Goal: Task Accomplishment & Management: Manage account settings

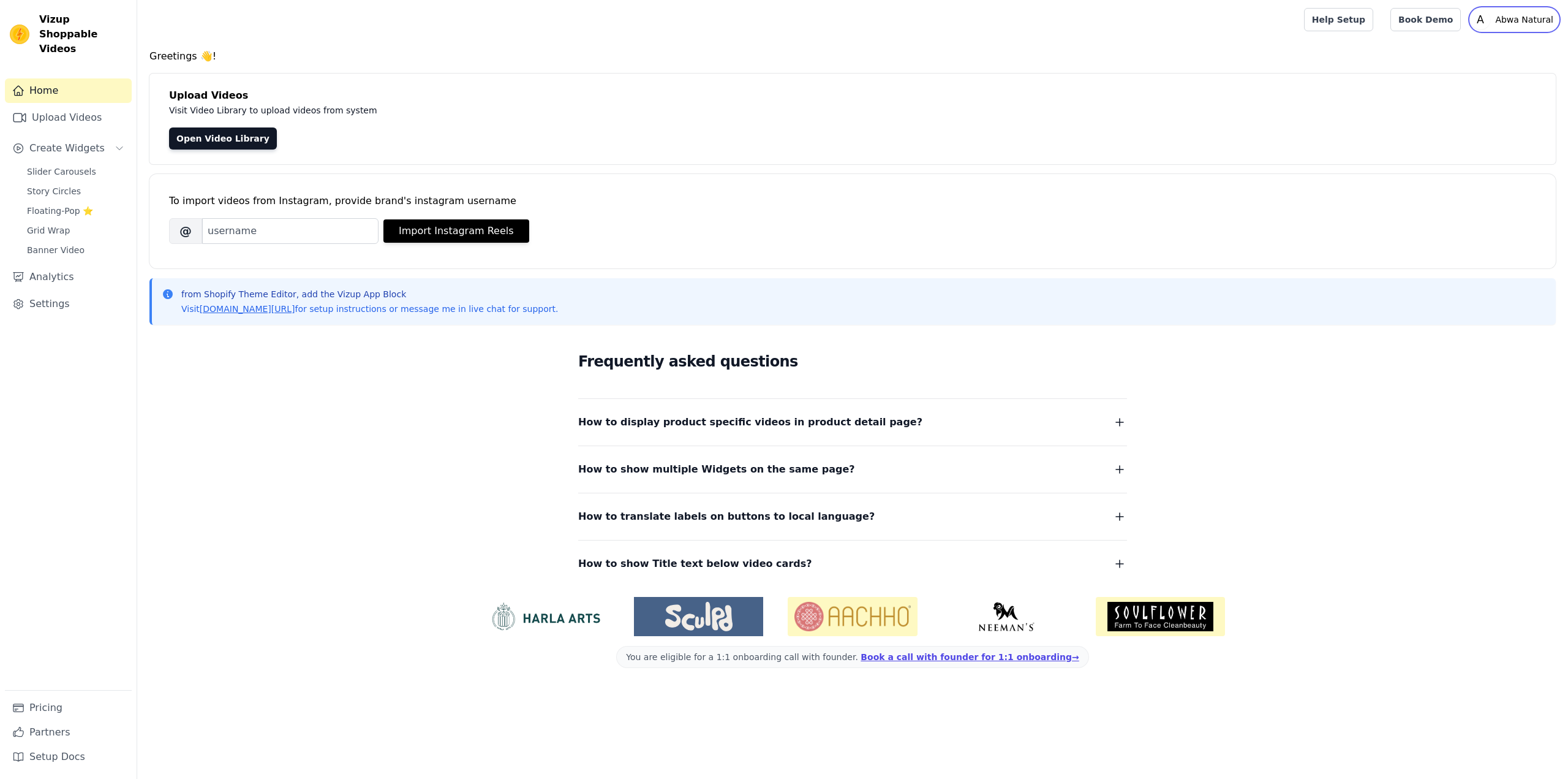
click at [1528, 20] on p "Abwa Natural" at bounding box center [1525, 20] width 68 height 22
click at [36, 294] on link "Settings" at bounding box center [68, 304] width 127 height 24
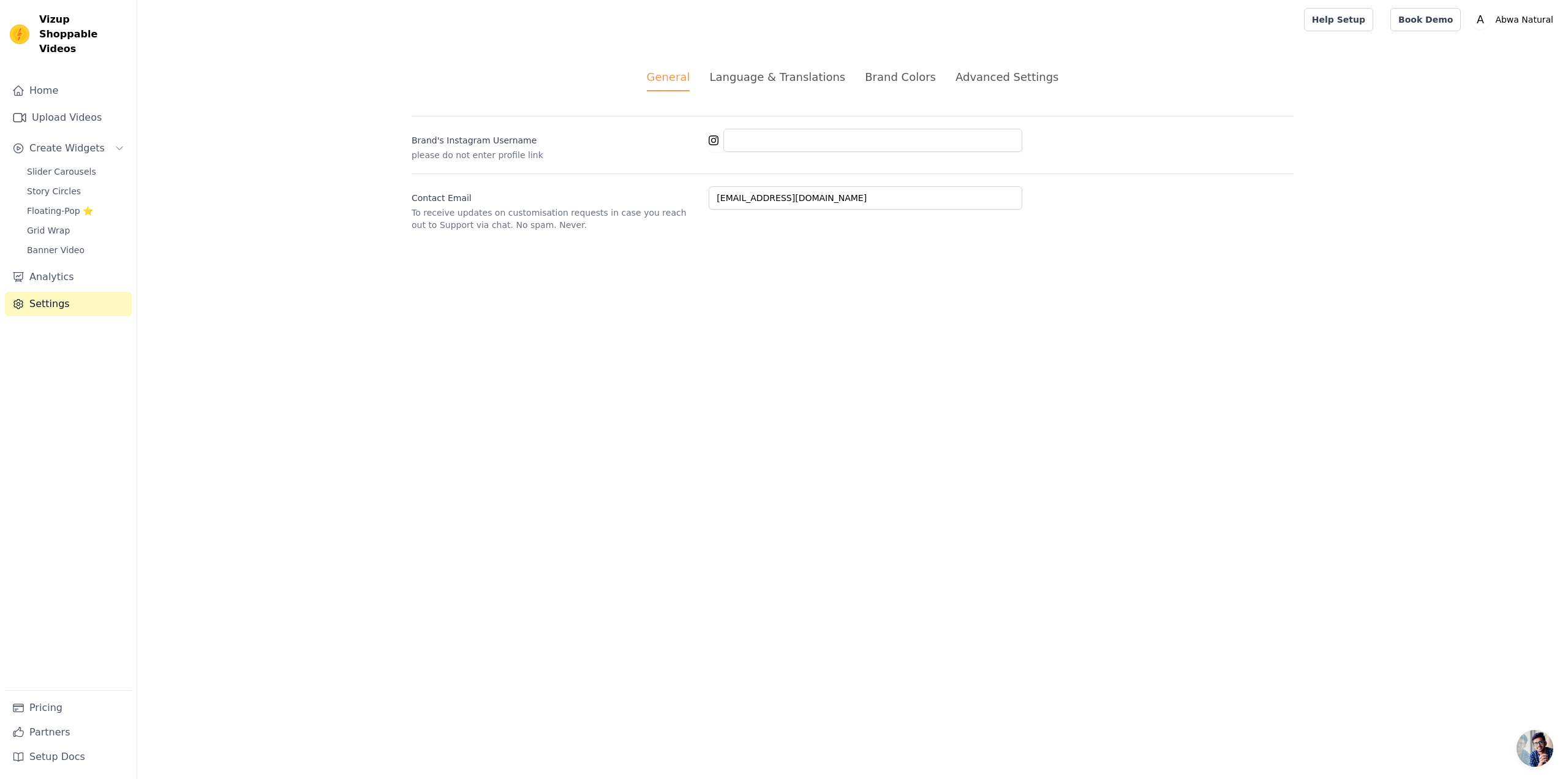
click at [983, 72] on div "Advanced Settings" at bounding box center [1007, 77] width 103 height 16
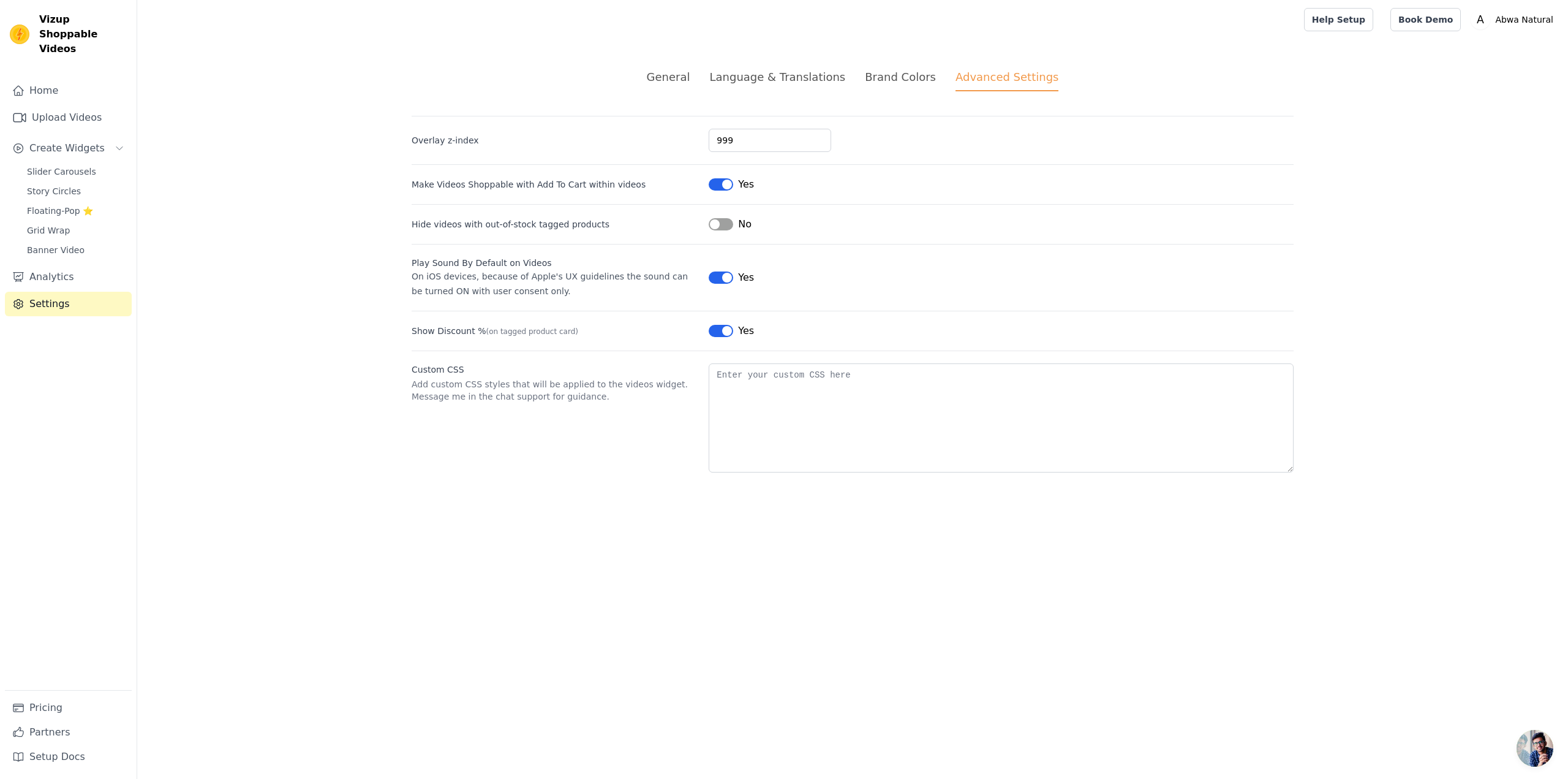
click at [890, 80] on div "Brand Colors" at bounding box center [900, 77] width 71 height 16
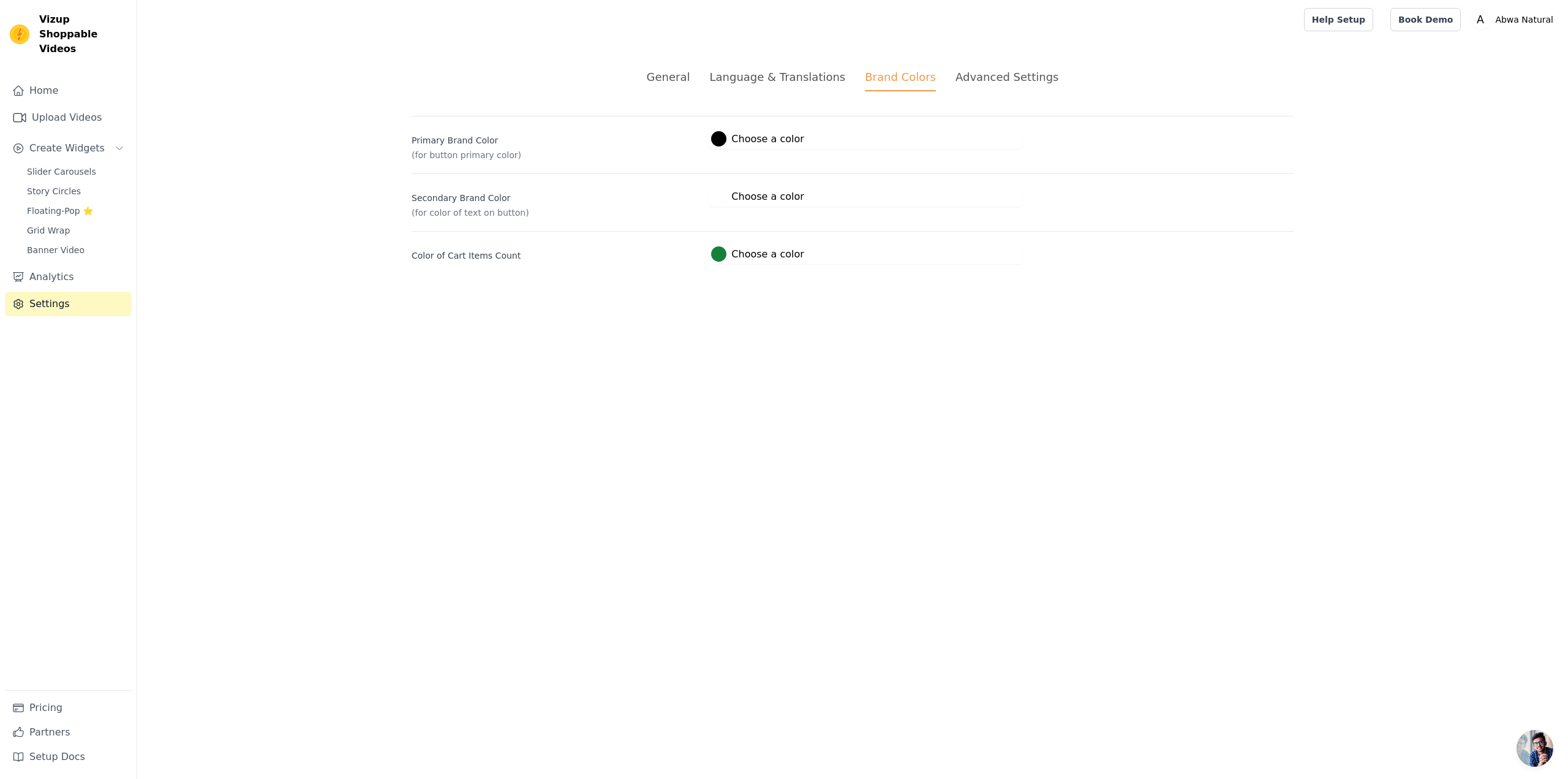
click at [813, 79] on div "Language & Translations" at bounding box center [777, 77] width 136 height 16
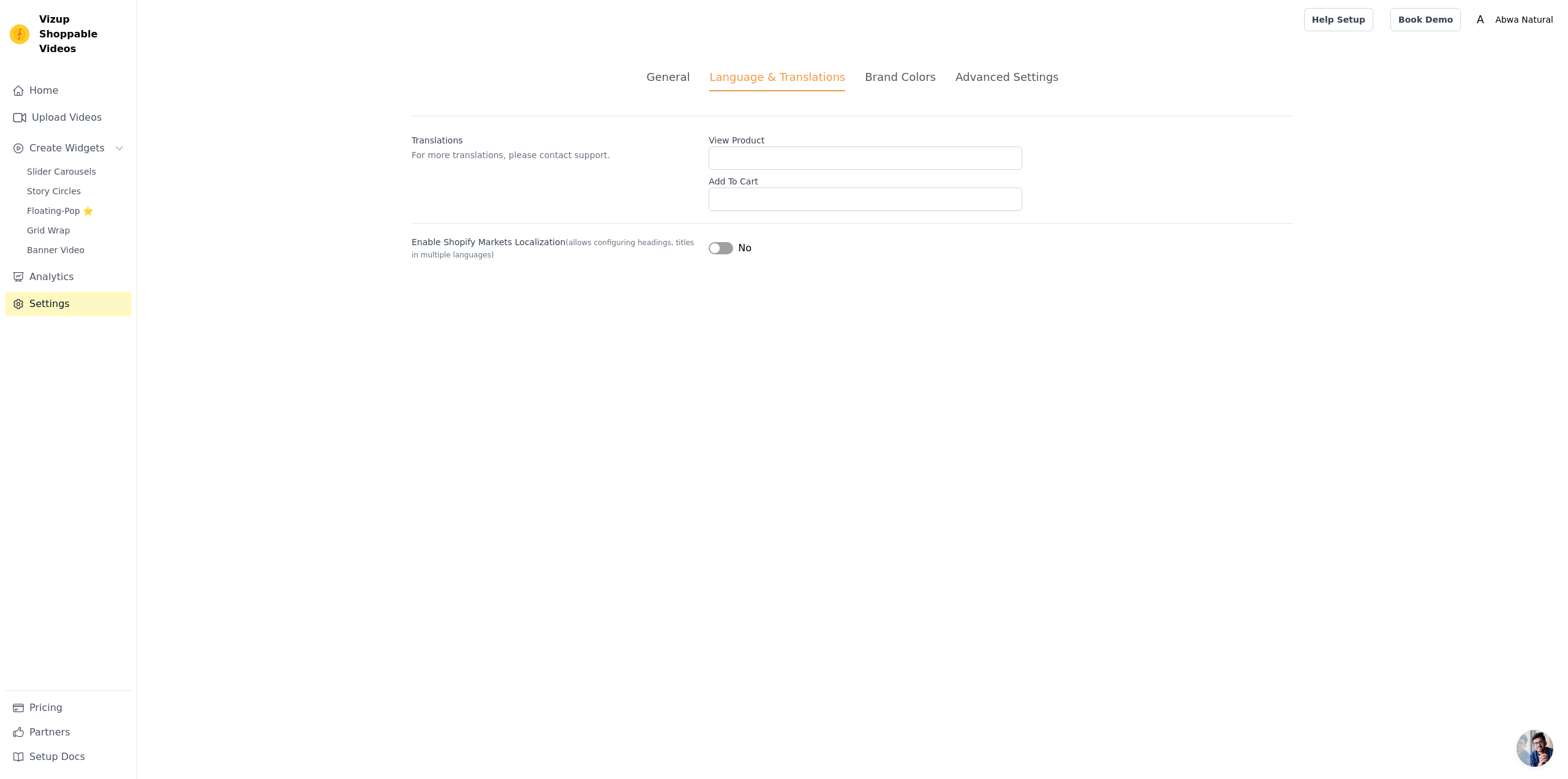
click at [678, 73] on div "General" at bounding box center [669, 77] width 43 height 16
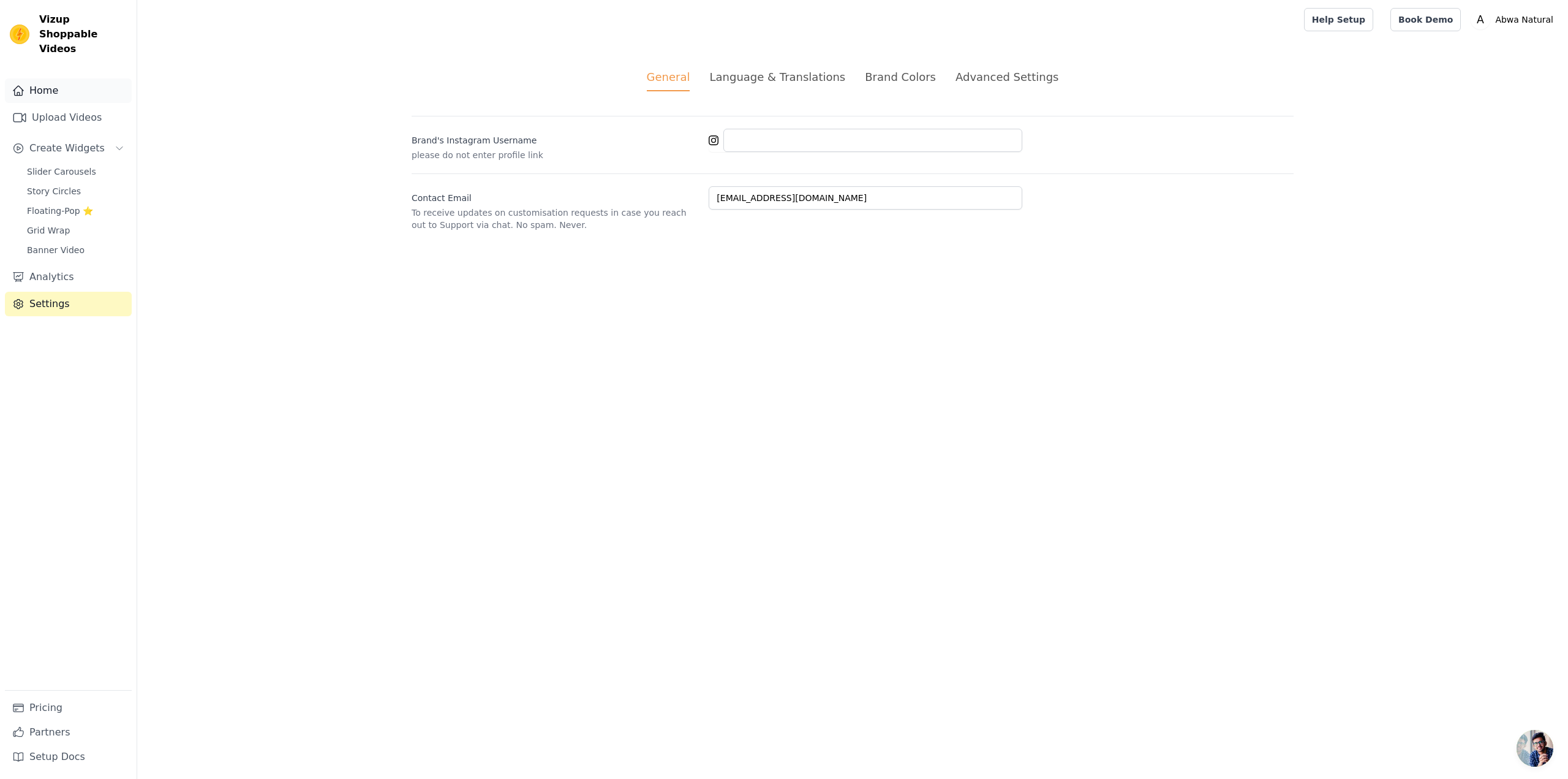
click at [61, 80] on link "Home" at bounding box center [68, 90] width 127 height 24
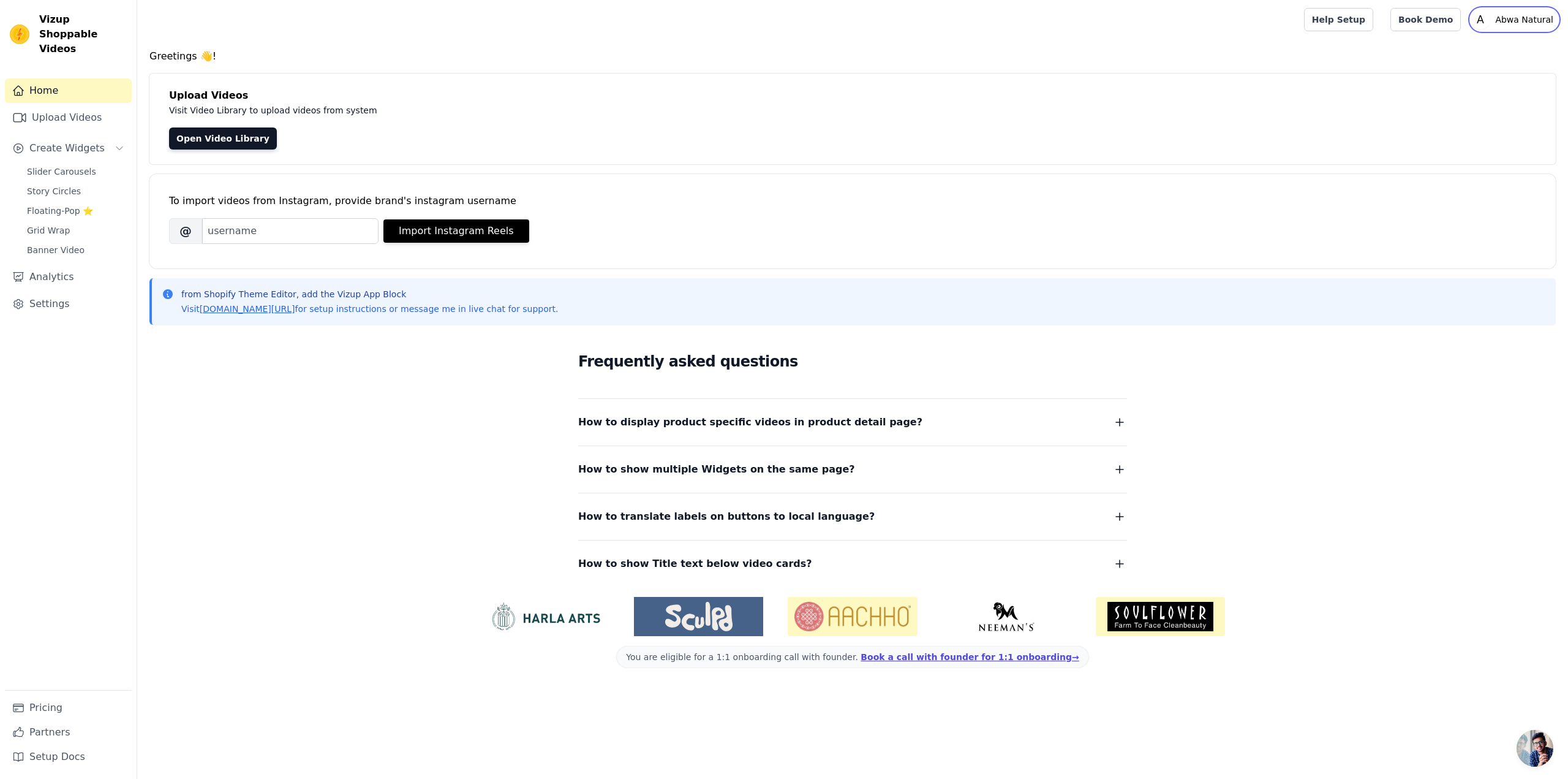
click at [1491, 24] on icon "A" at bounding box center [1481, 20] width 20 height 20
click at [1483, 45] on link "Settings" at bounding box center [1499, 51] width 117 height 22
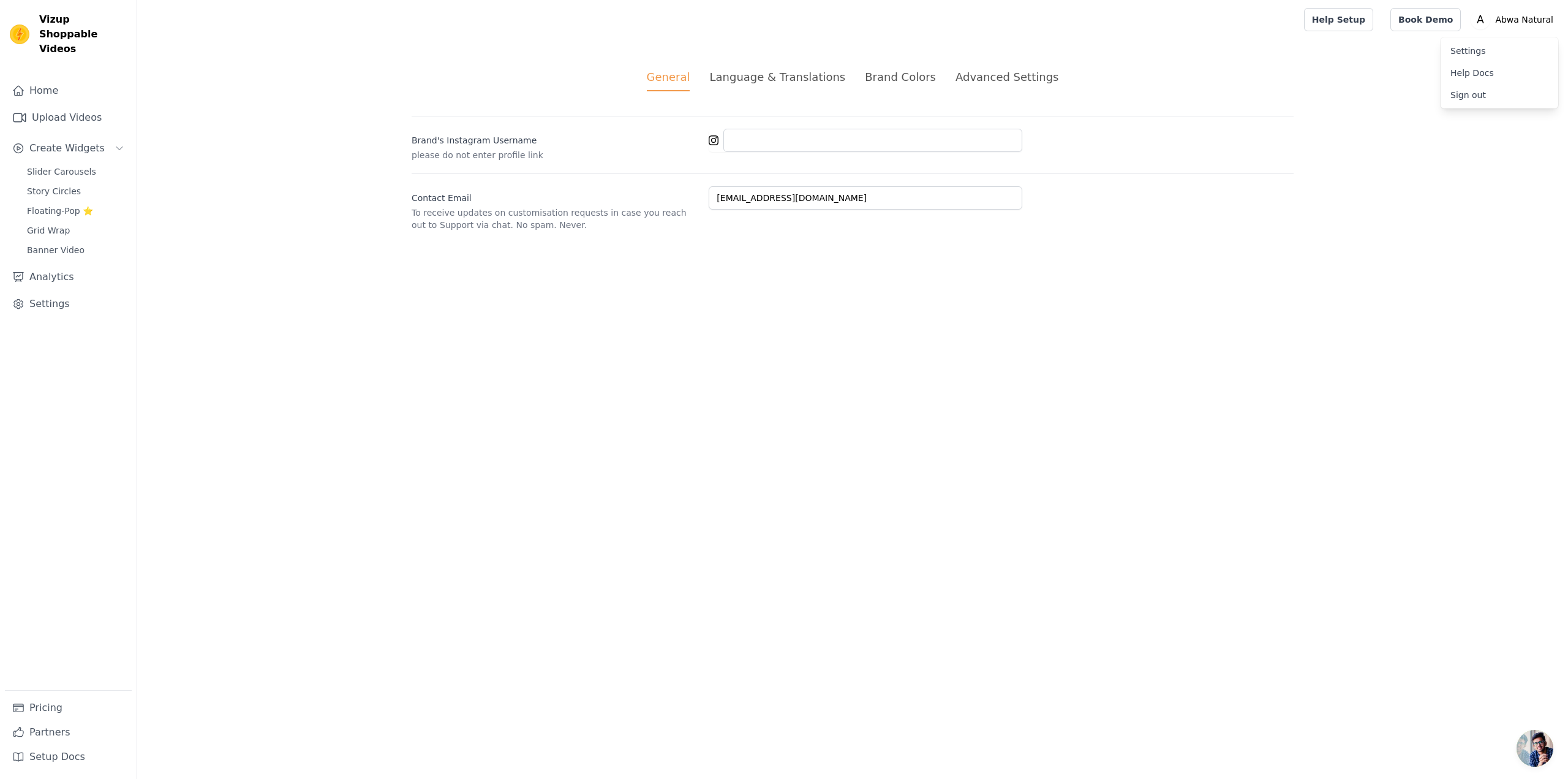
click at [782, 91] on div "General Language & Translations Brand Colors Advanced Settings unsaved changes …" at bounding box center [852, 150] width 941 height 221
click at [790, 79] on div "Language & Translations" at bounding box center [777, 77] width 136 height 16
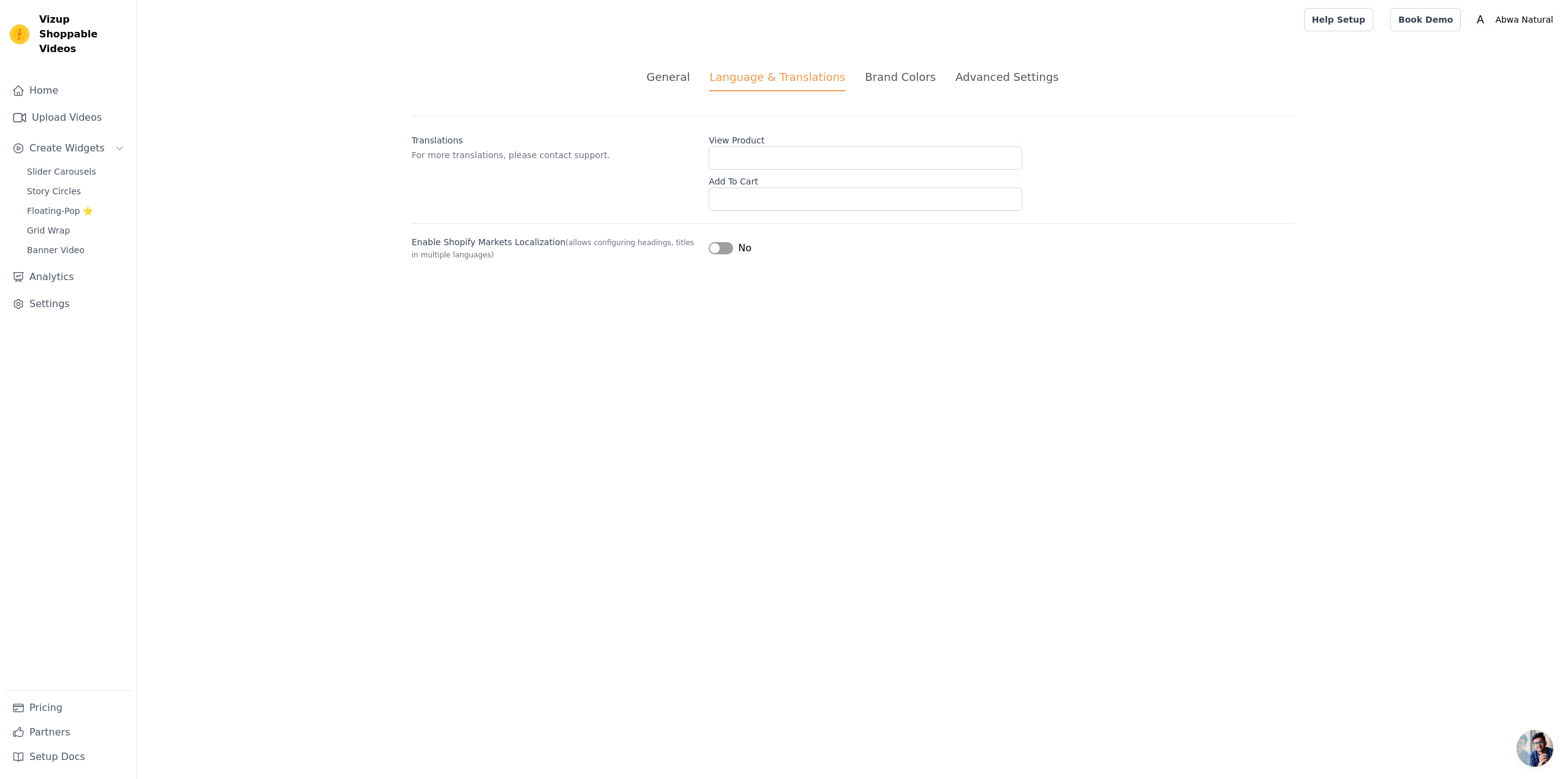
click at [907, 72] on div "Brand Colors" at bounding box center [900, 77] width 71 height 16
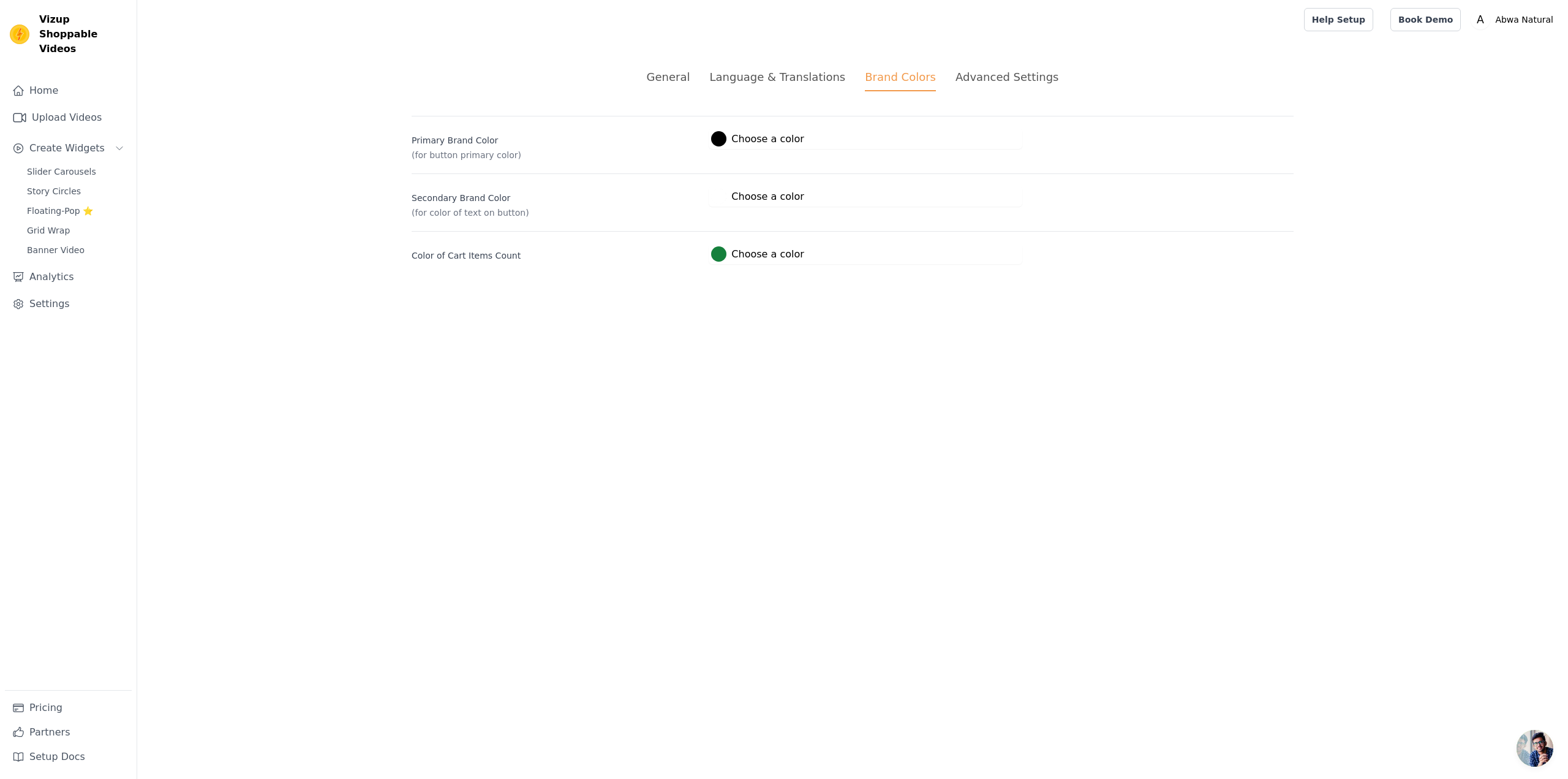
click at [969, 71] on div "Advanced Settings" at bounding box center [1007, 77] width 103 height 16
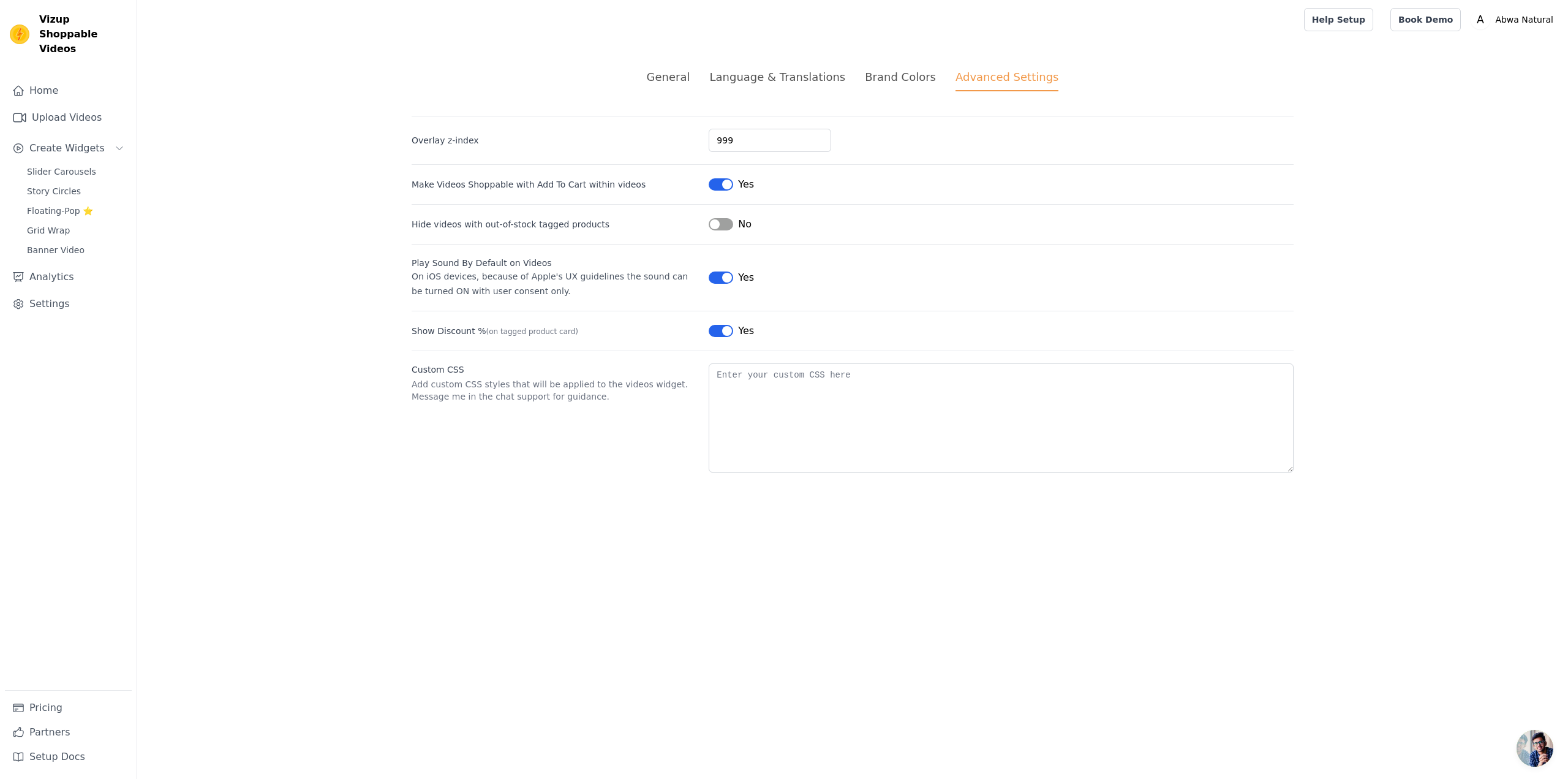
click at [726, 185] on button "Label" at bounding box center [720, 184] width 24 height 12
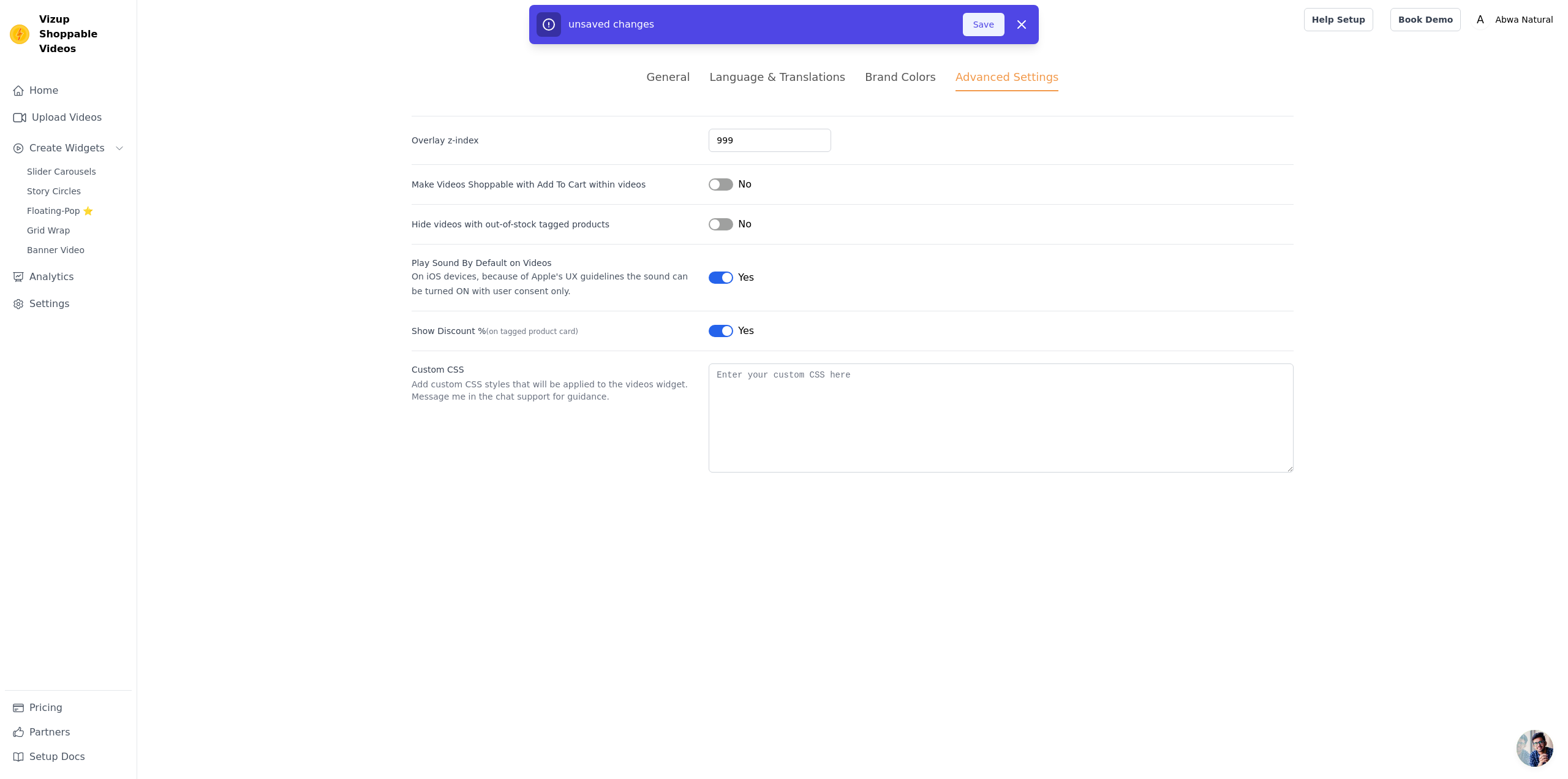
click at [973, 22] on button "Save" at bounding box center [984, 25] width 42 height 24
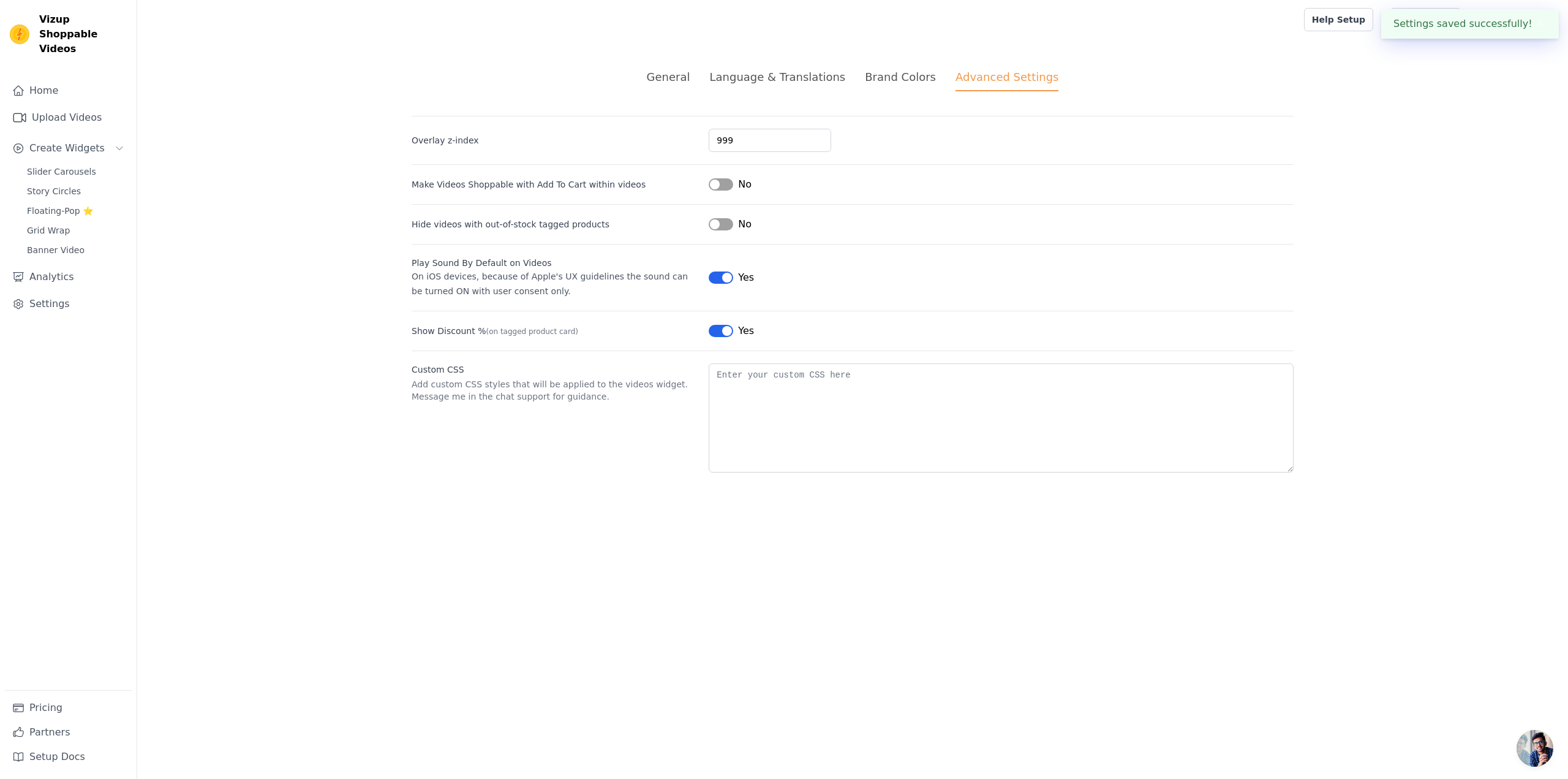
click at [720, 271] on div "Yes" at bounding box center [731, 277] width 45 height 14
click at [722, 330] on button "Label" at bounding box center [720, 330] width 24 height 12
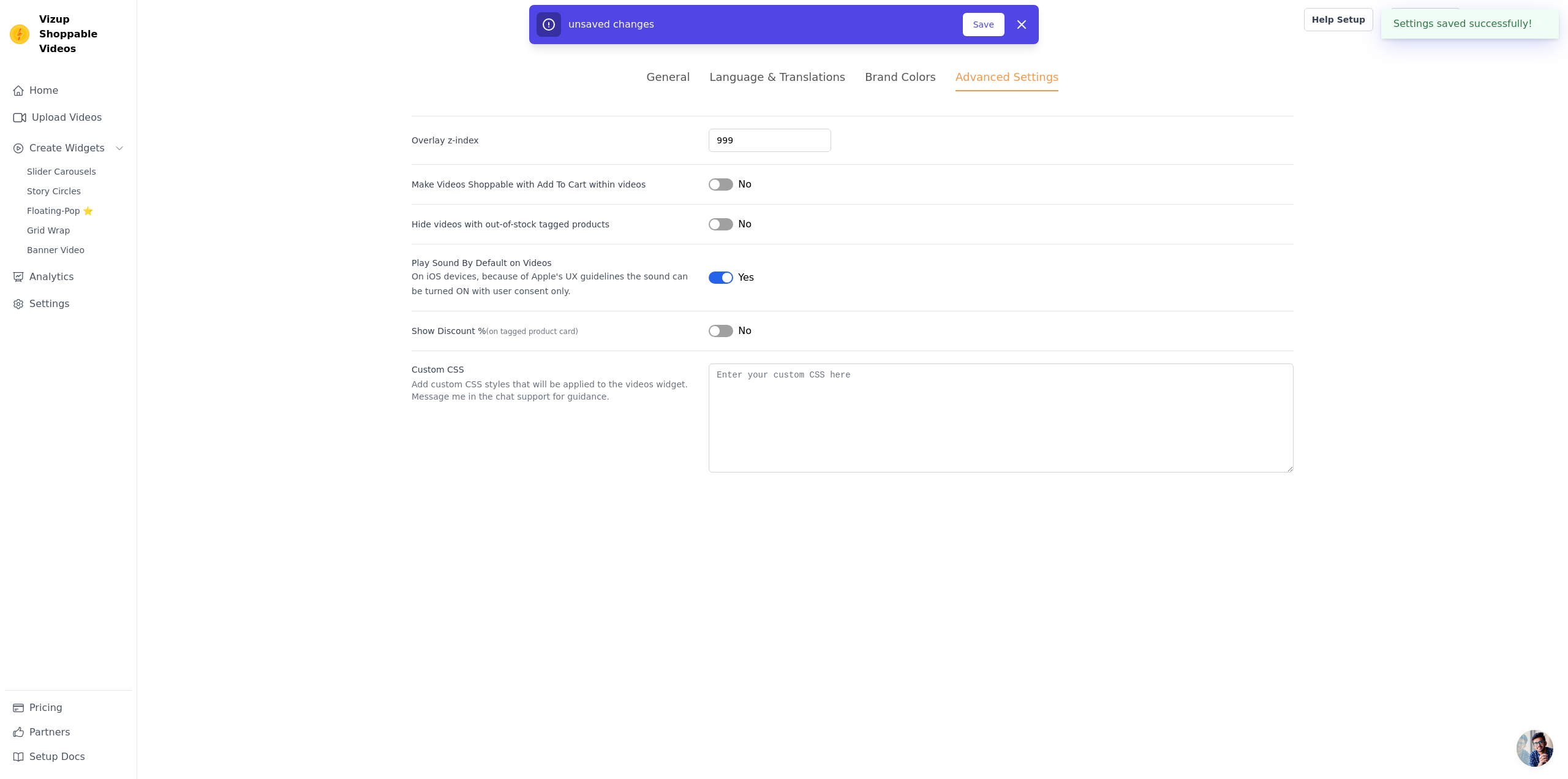
click at [719, 266] on div "Play Sound By Default on Videos On iOS devices, because of Apple's UX guideline…" at bounding box center [853, 271] width 882 height 54
click at [719, 276] on button "Label" at bounding box center [720, 277] width 24 height 12
click at [977, 14] on button "Save" at bounding box center [984, 25] width 42 height 24
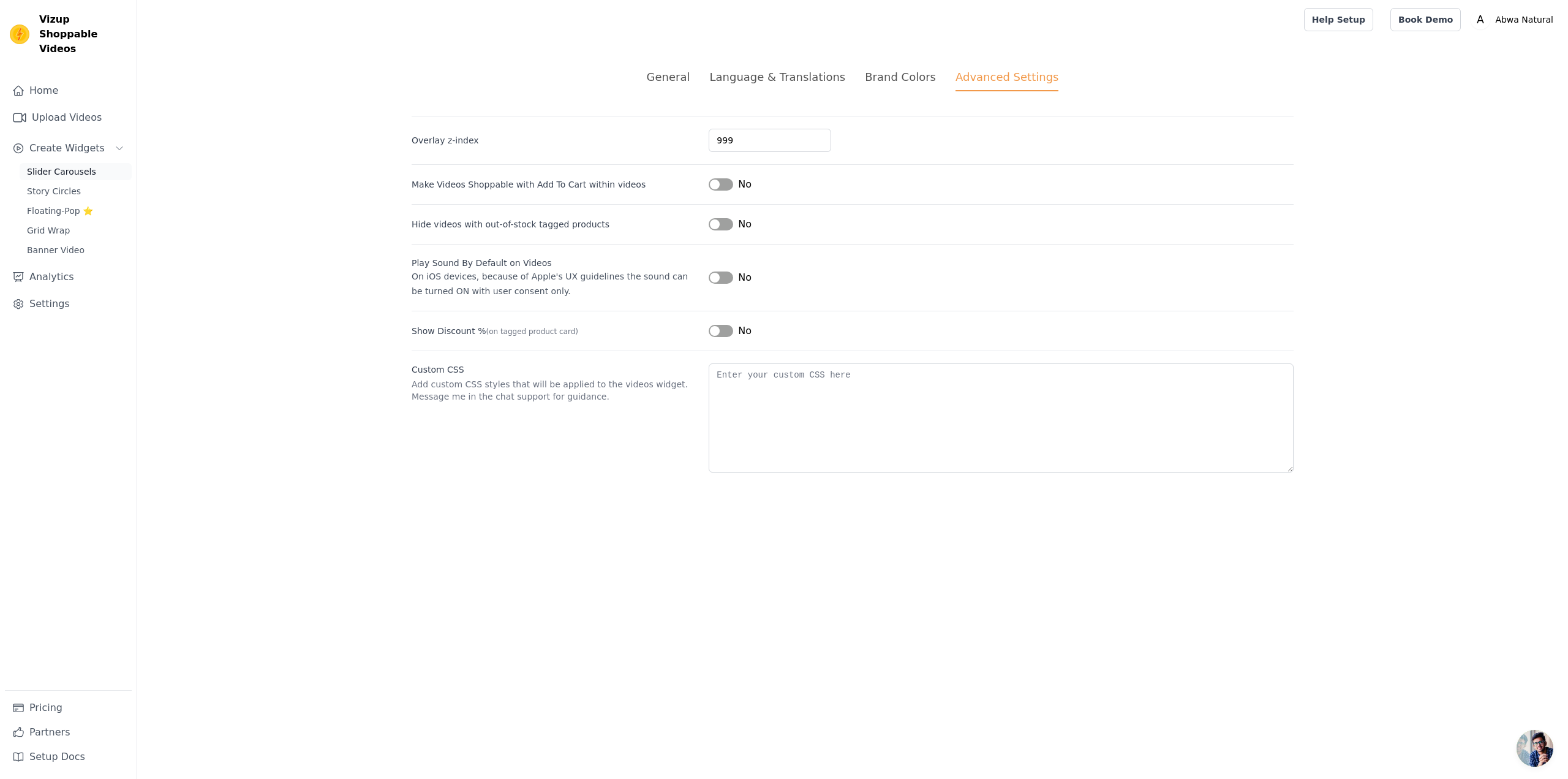
click at [89, 163] on link "Slider Carousels" at bounding box center [75, 172] width 112 height 17
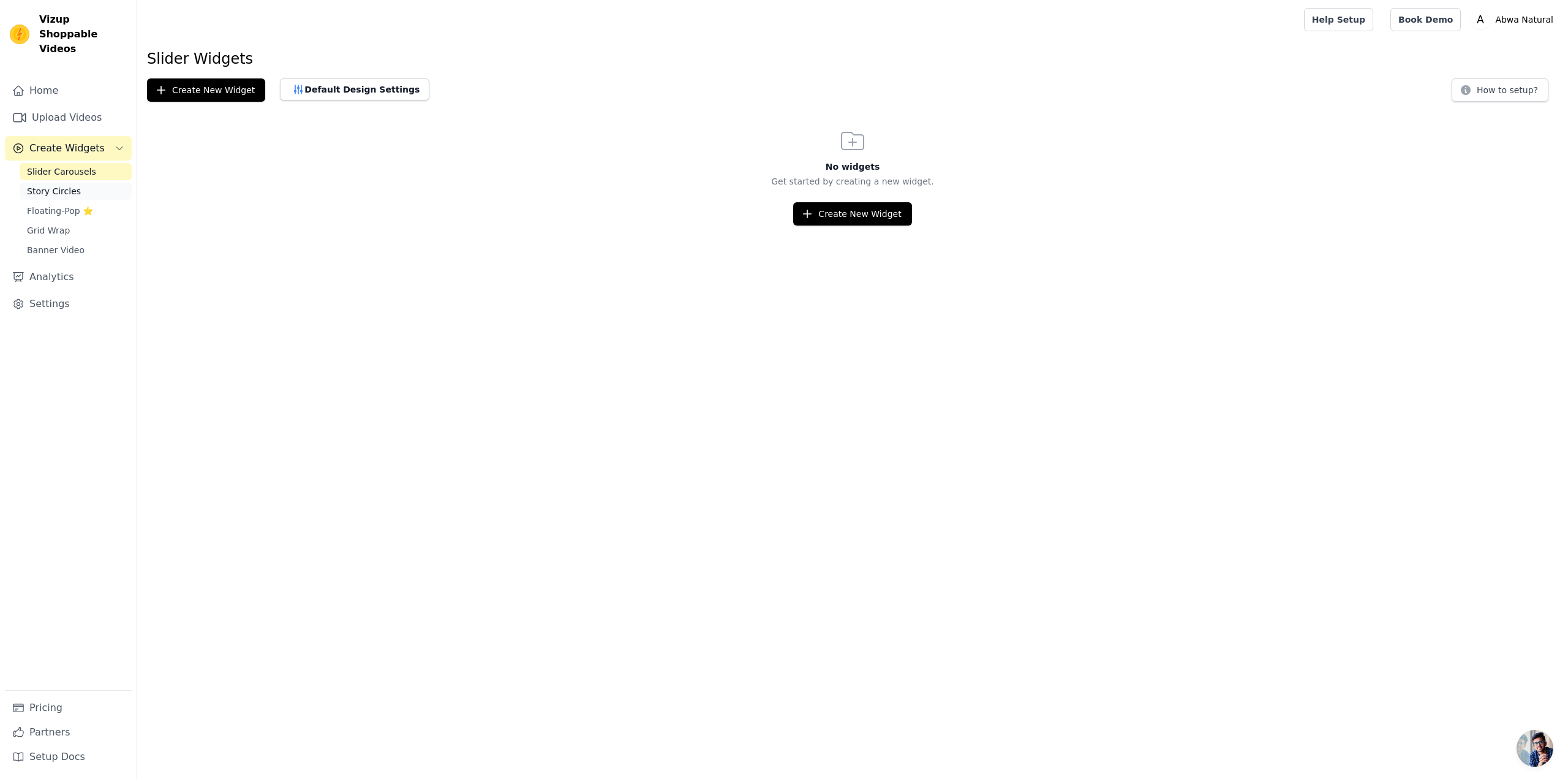
click at [81, 182] on link "Story Circles" at bounding box center [75, 191] width 112 height 17
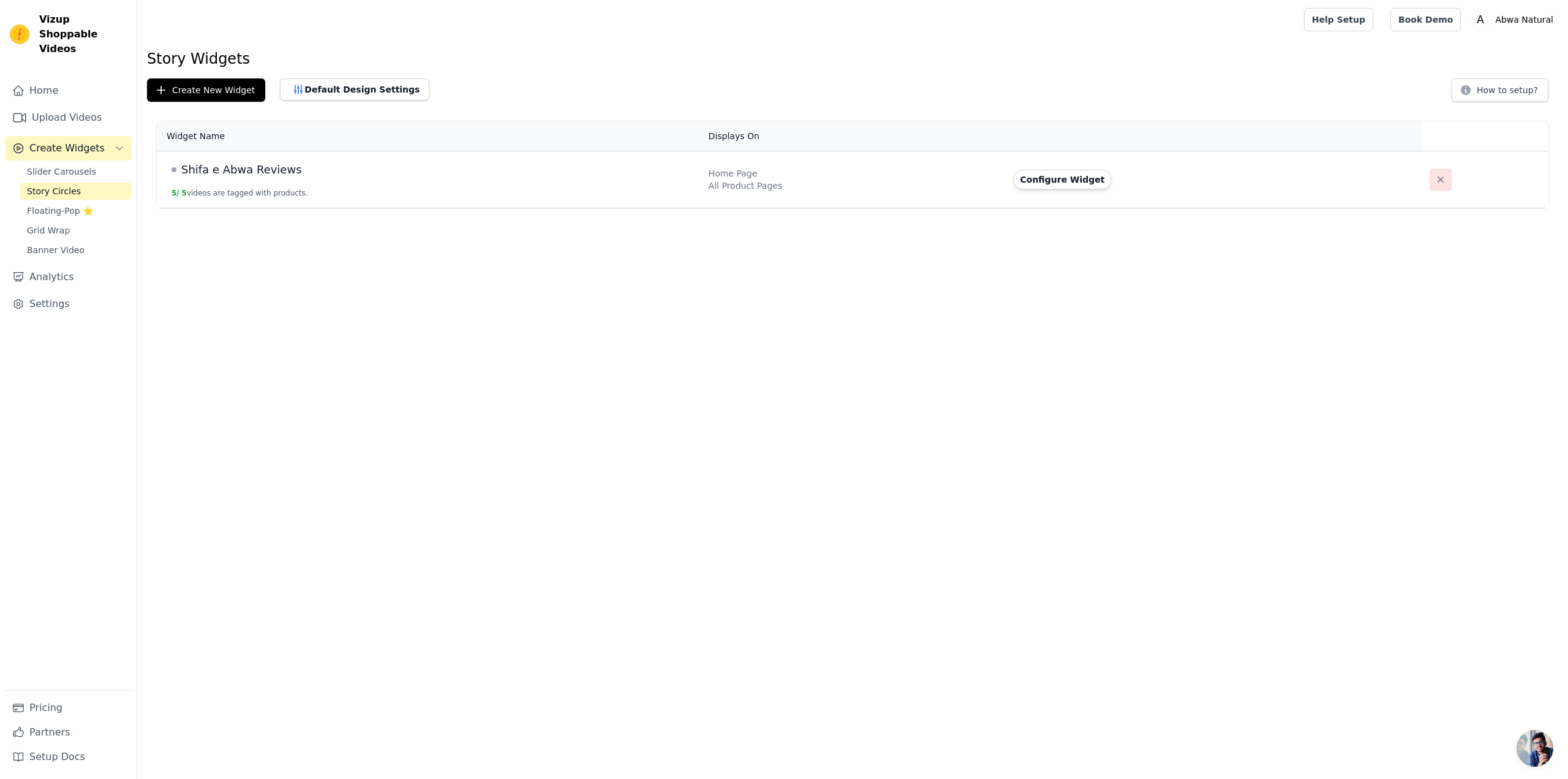
click at [1438, 183] on button "button" at bounding box center [1441, 180] width 22 height 22
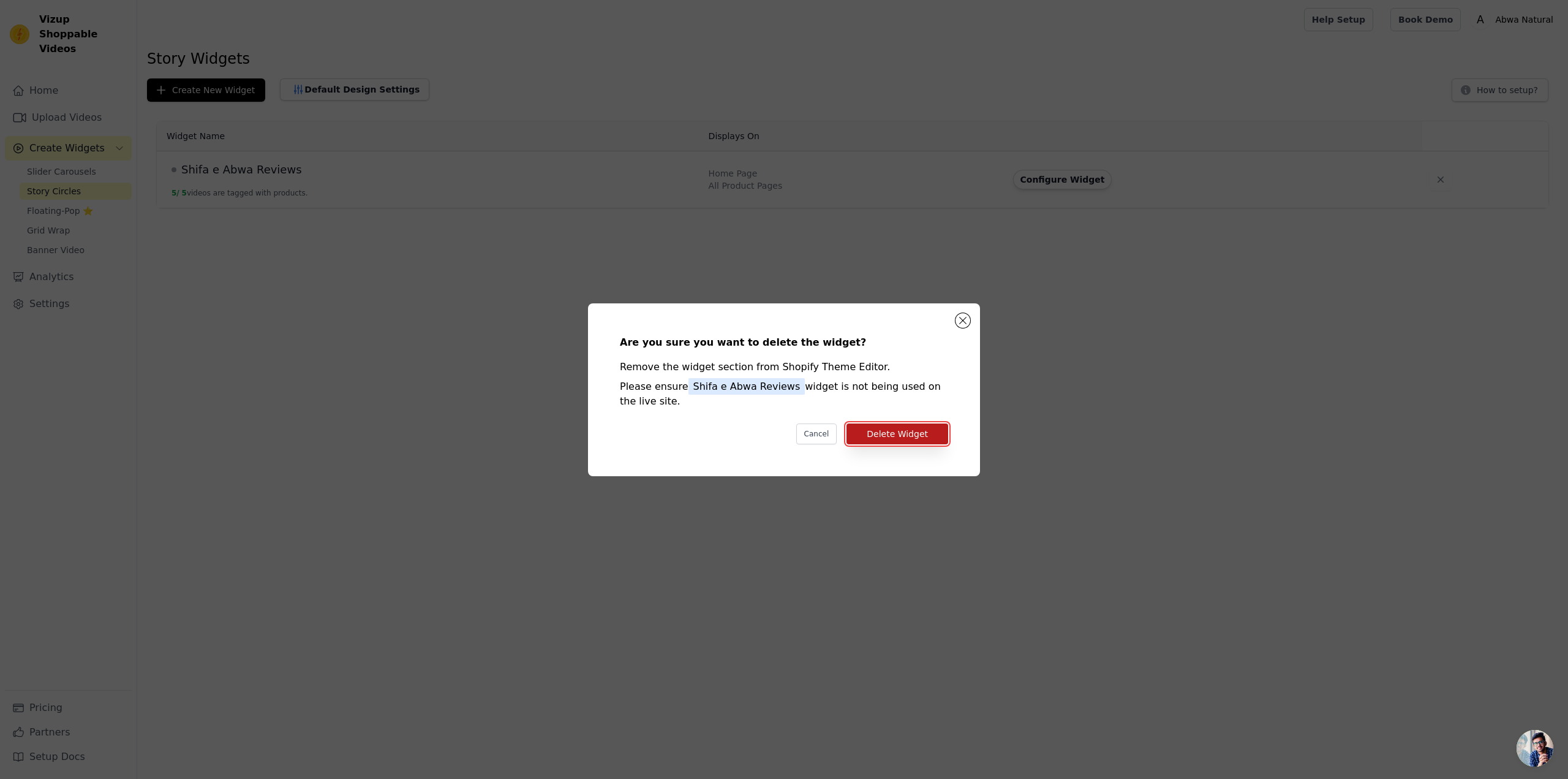
click at [911, 436] on button "Delete Widget" at bounding box center [897, 434] width 102 height 21
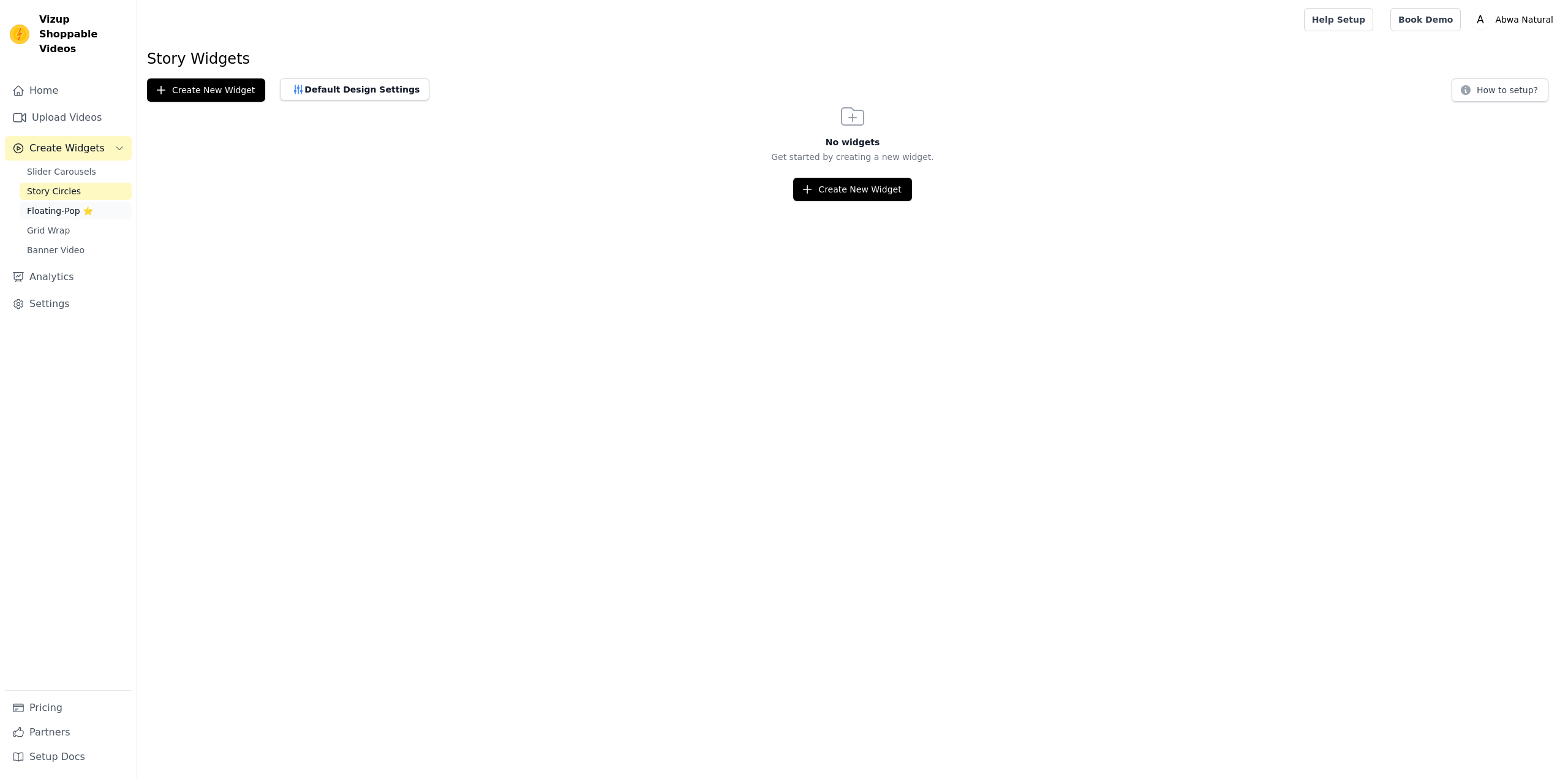
click at [50, 205] on span "Floating-Pop ⭐" at bounding box center [60, 210] width 66 height 12
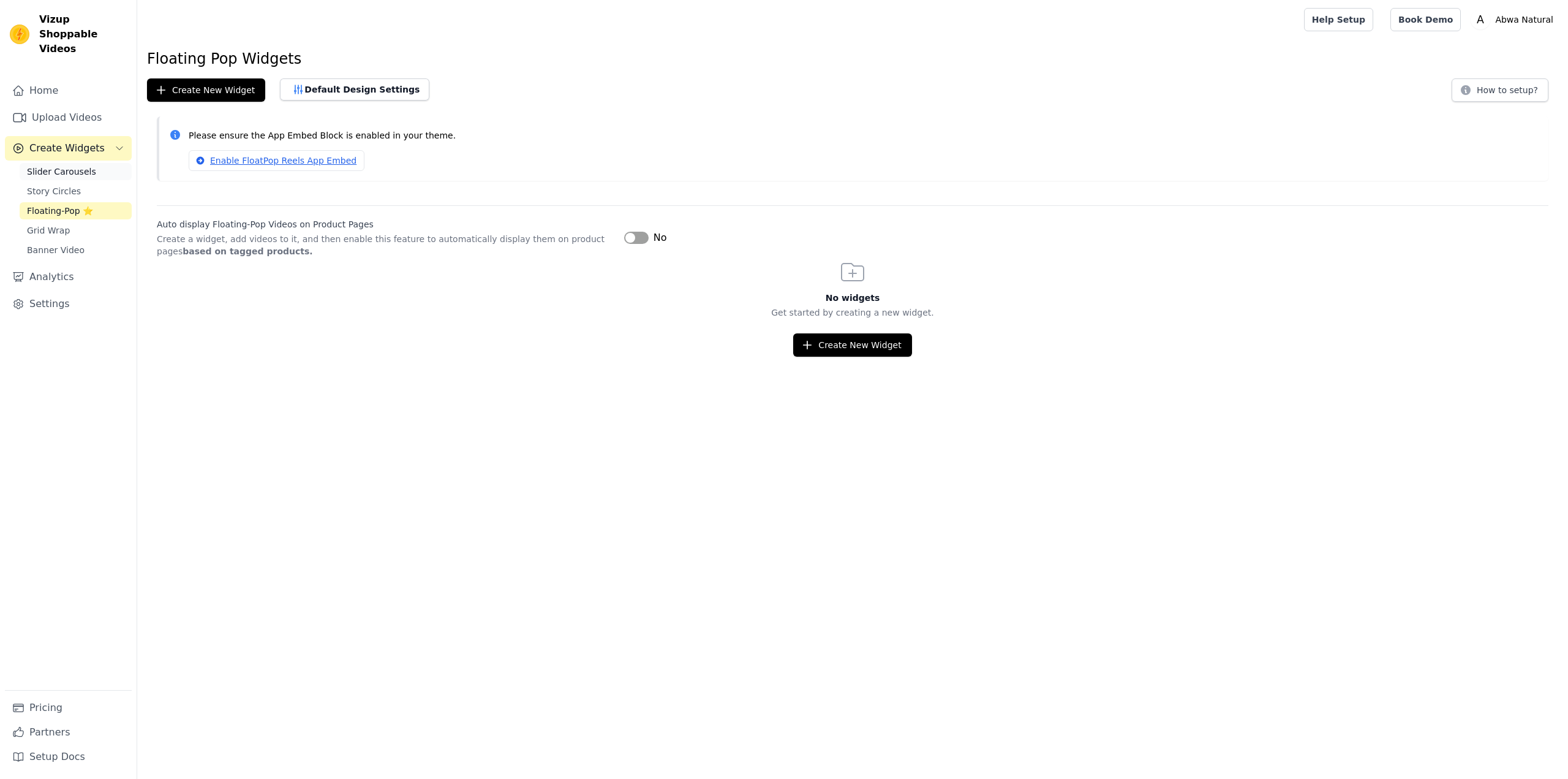
click at [67, 165] on span "Slider Carousels" at bounding box center [62, 171] width 69 height 12
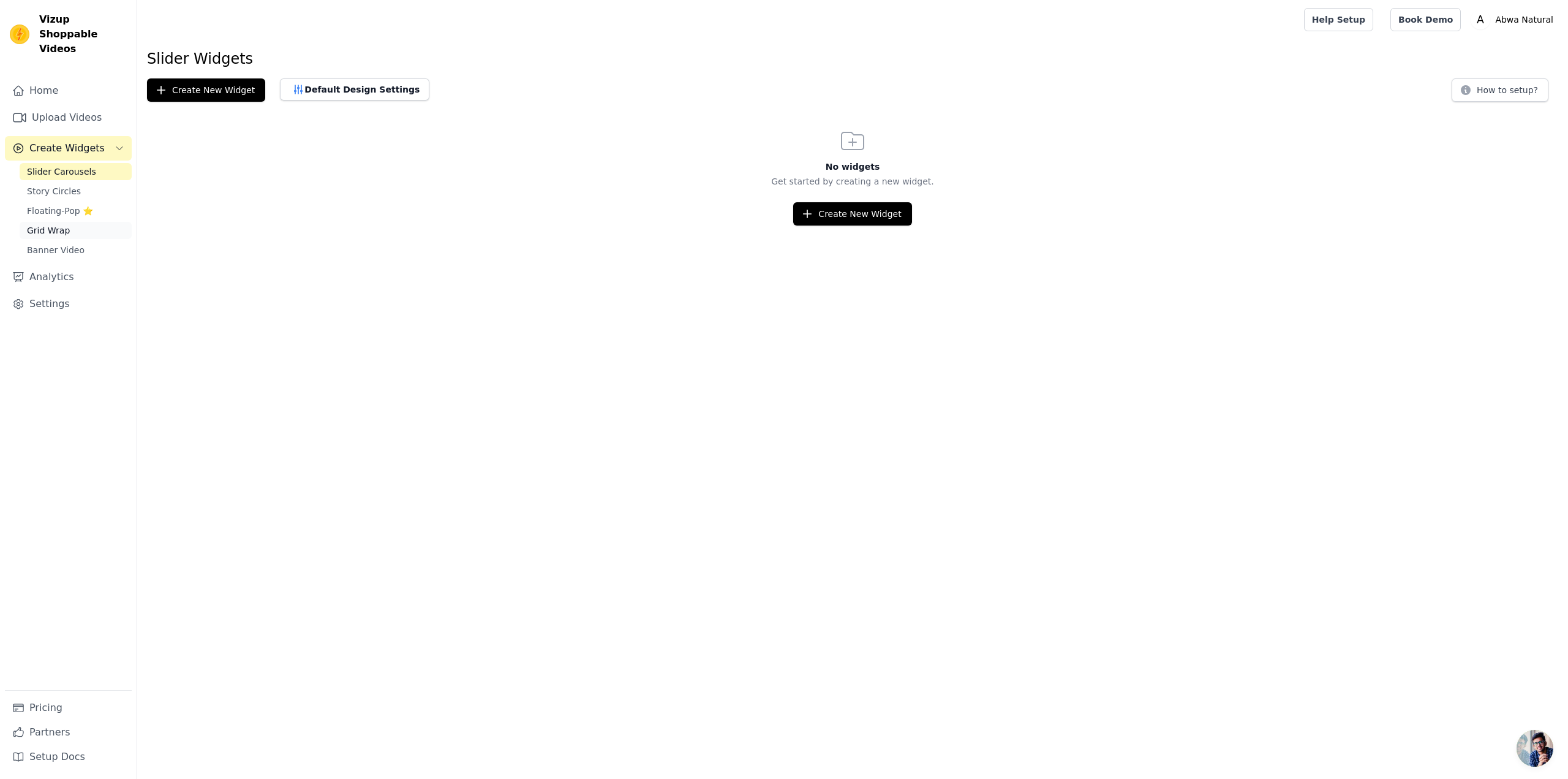
click at [69, 222] on link "Grid Wrap" at bounding box center [75, 230] width 112 height 17
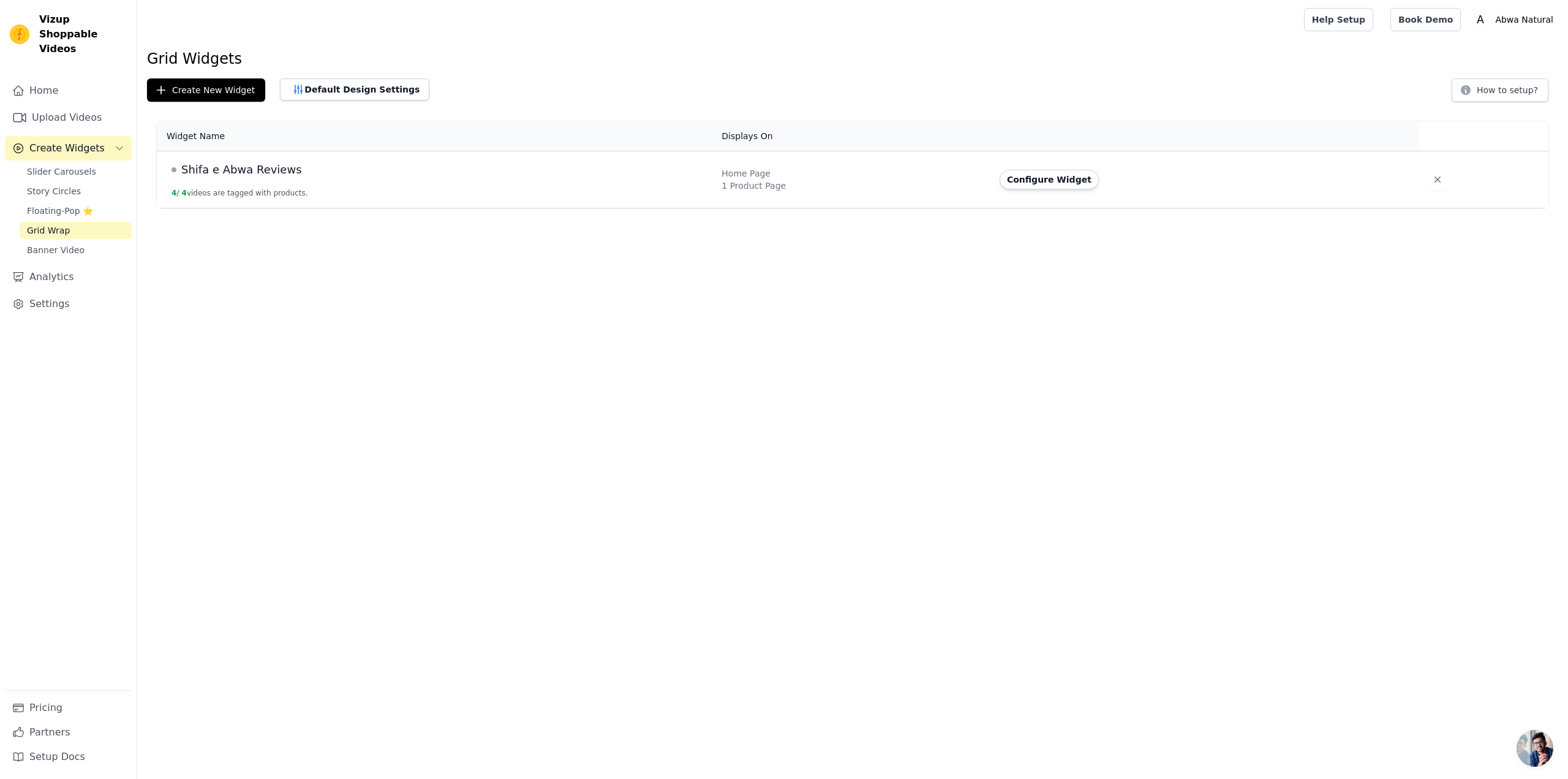
click at [69, 244] on div "Home Upload Videos Create Widgets Slider Carousels Story Circles Floating-Pop ⭐…" at bounding box center [68, 384] width 127 height 612
click at [1030, 183] on button "Configure Widget" at bounding box center [1049, 180] width 99 height 20
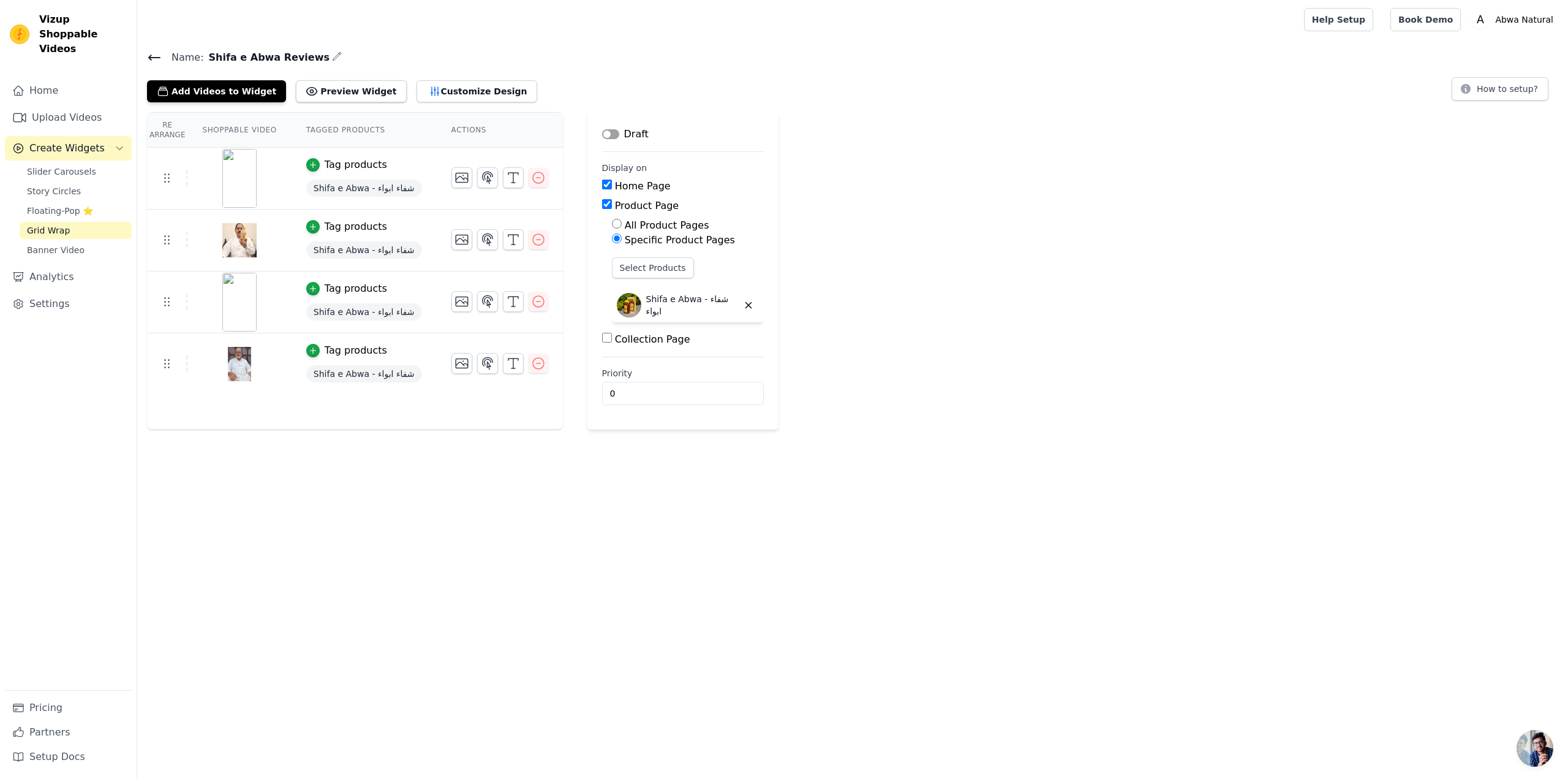
click at [82, 222] on link "Grid Wrap" at bounding box center [75, 230] width 112 height 17
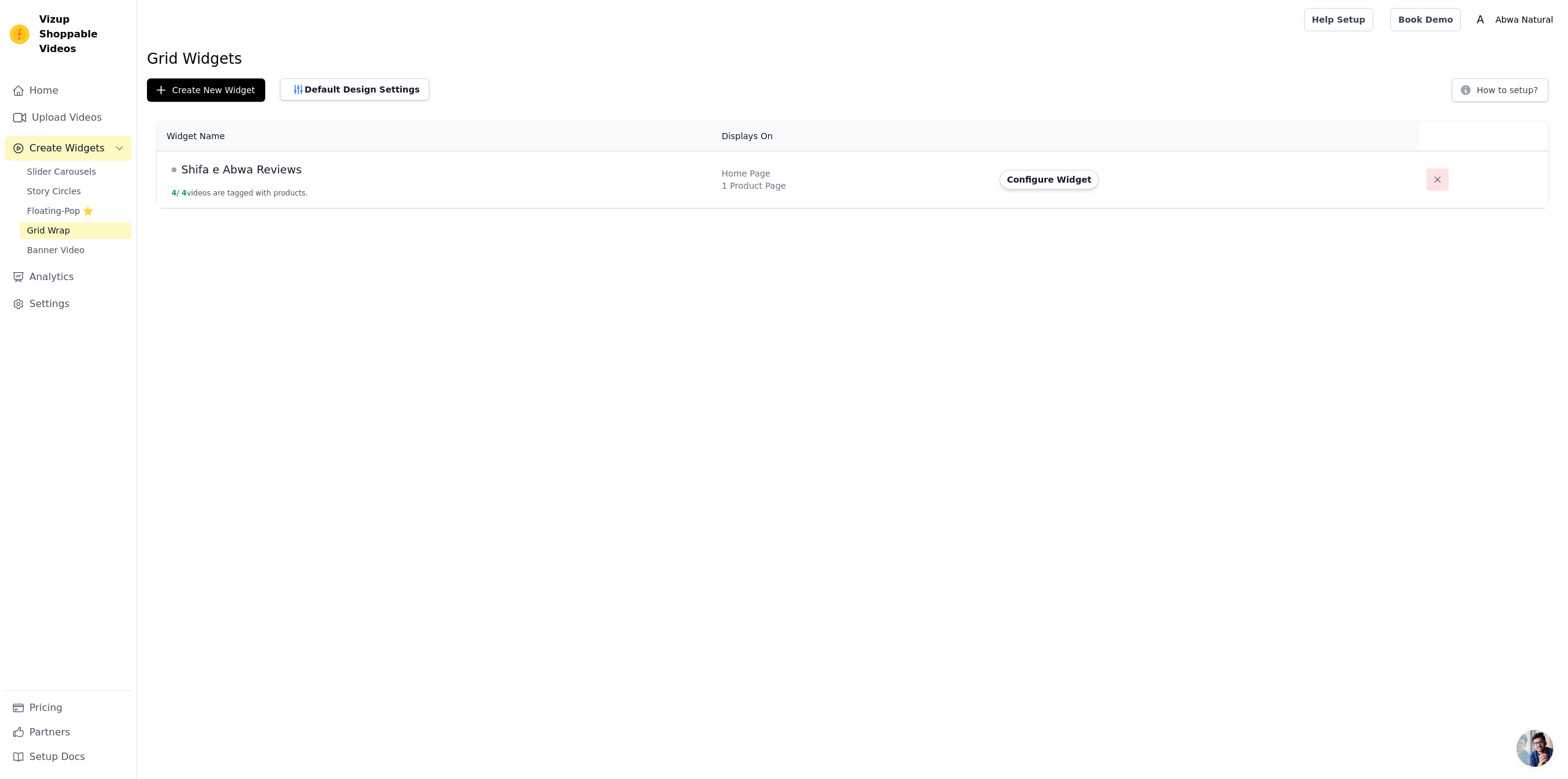
click at [1432, 176] on icon "button" at bounding box center [1438, 179] width 12 height 12
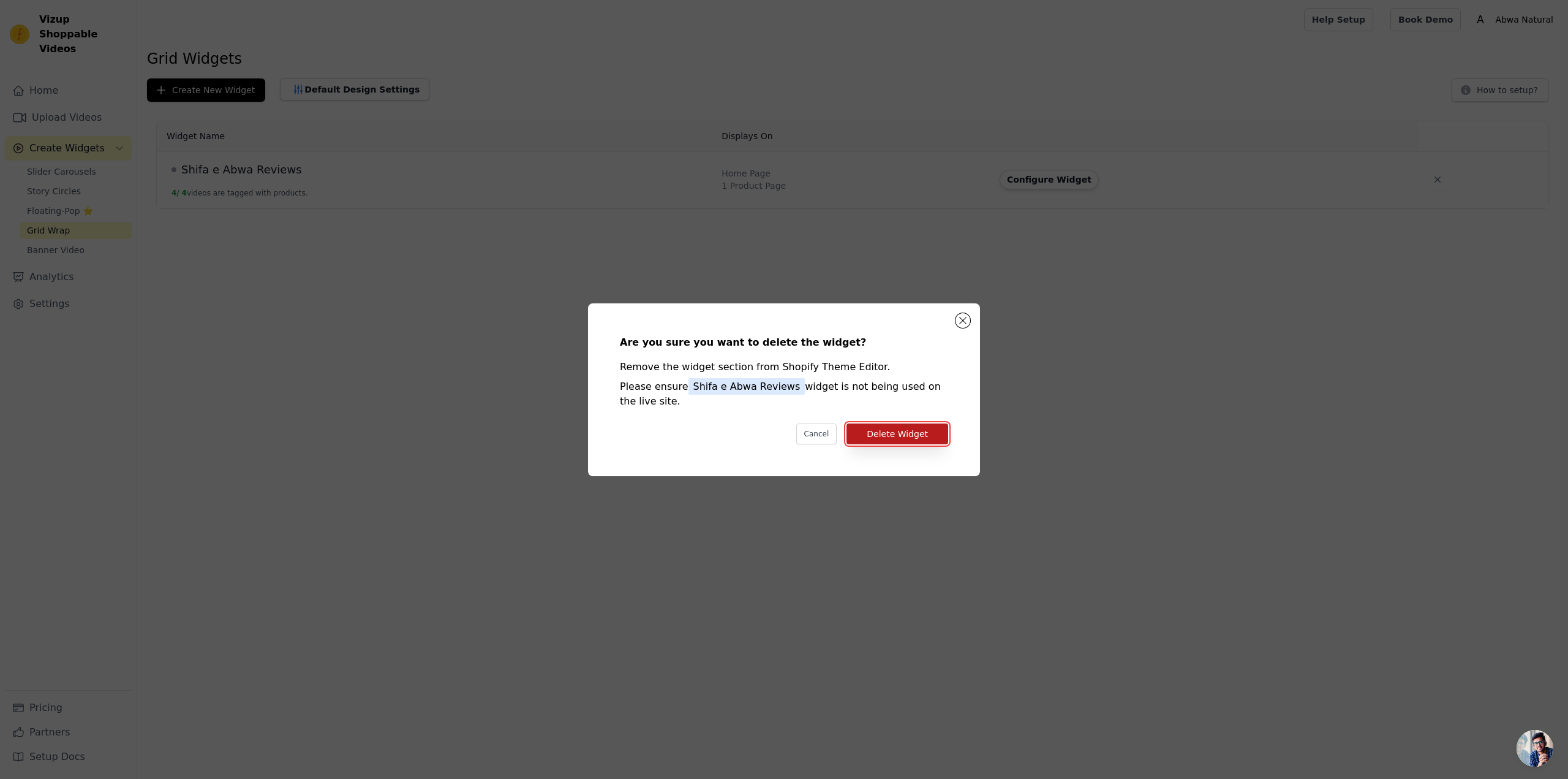
click at [926, 435] on button "Delete Widget" at bounding box center [897, 434] width 102 height 21
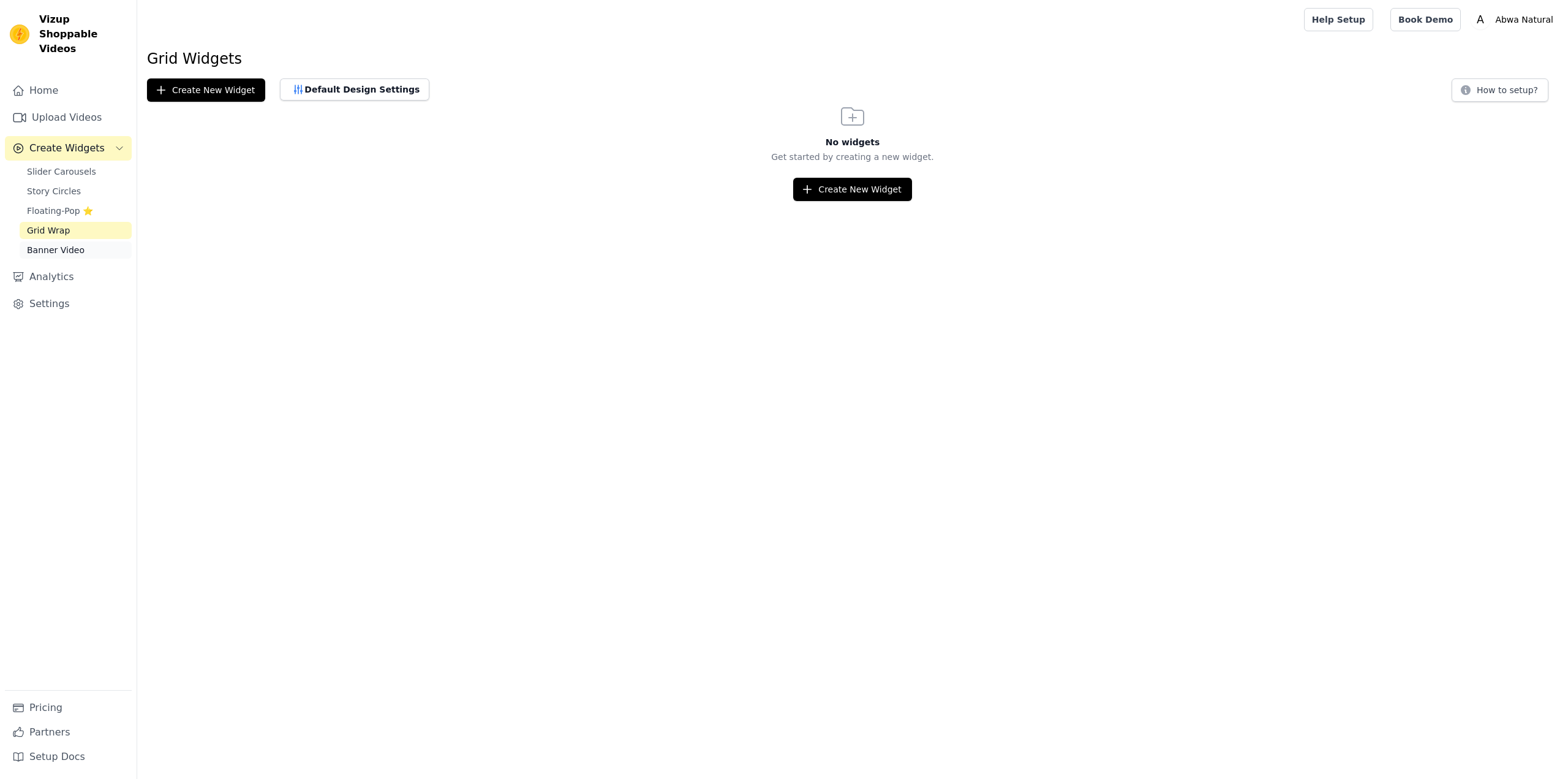
click at [61, 244] on span "Banner Video" at bounding box center [56, 250] width 58 height 12
click at [62, 224] on span "Grid Wrap" at bounding box center [48, 230] width 43 height 12
click at [75, 205] on span "Floating-Pop ⭐" at bounding box center [60, 210] width 66 height 12
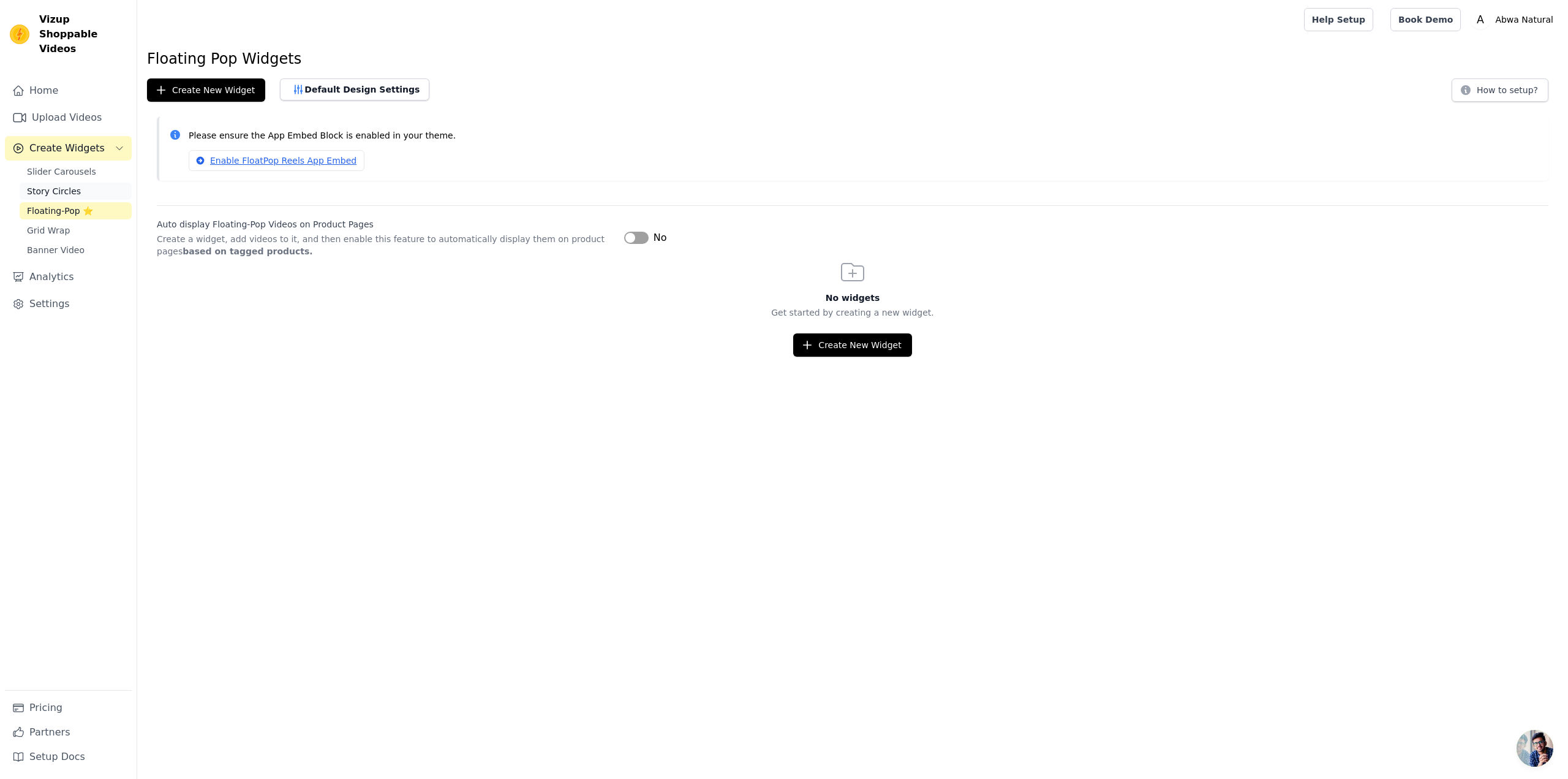
click at [80, 182] on link "Story Circles" at bounding box center [75, 191] width 112 height 17
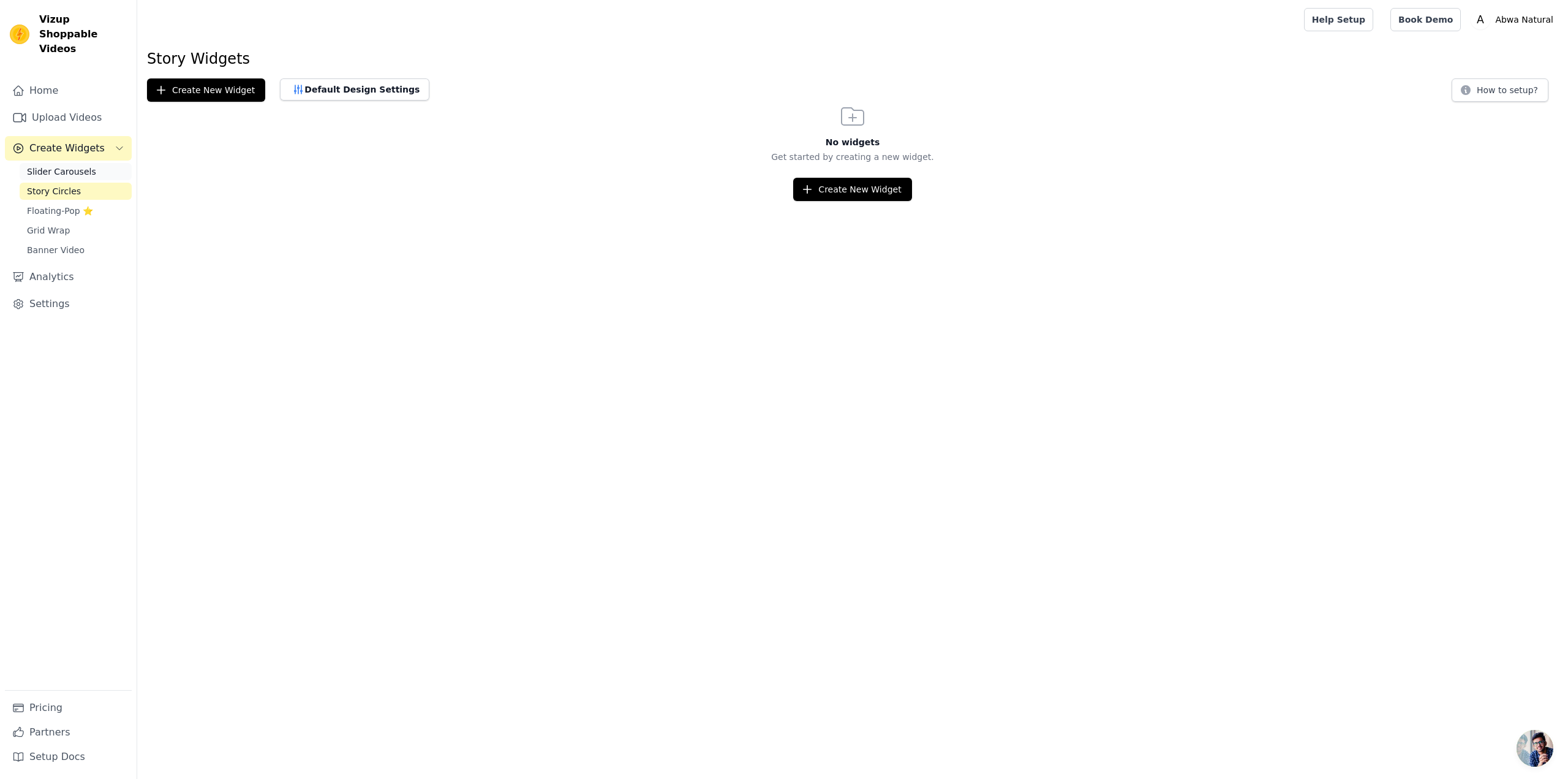
click at [87, 164] on link "Slider Carousels" at bounding box center [75, 172] width 112 height 17
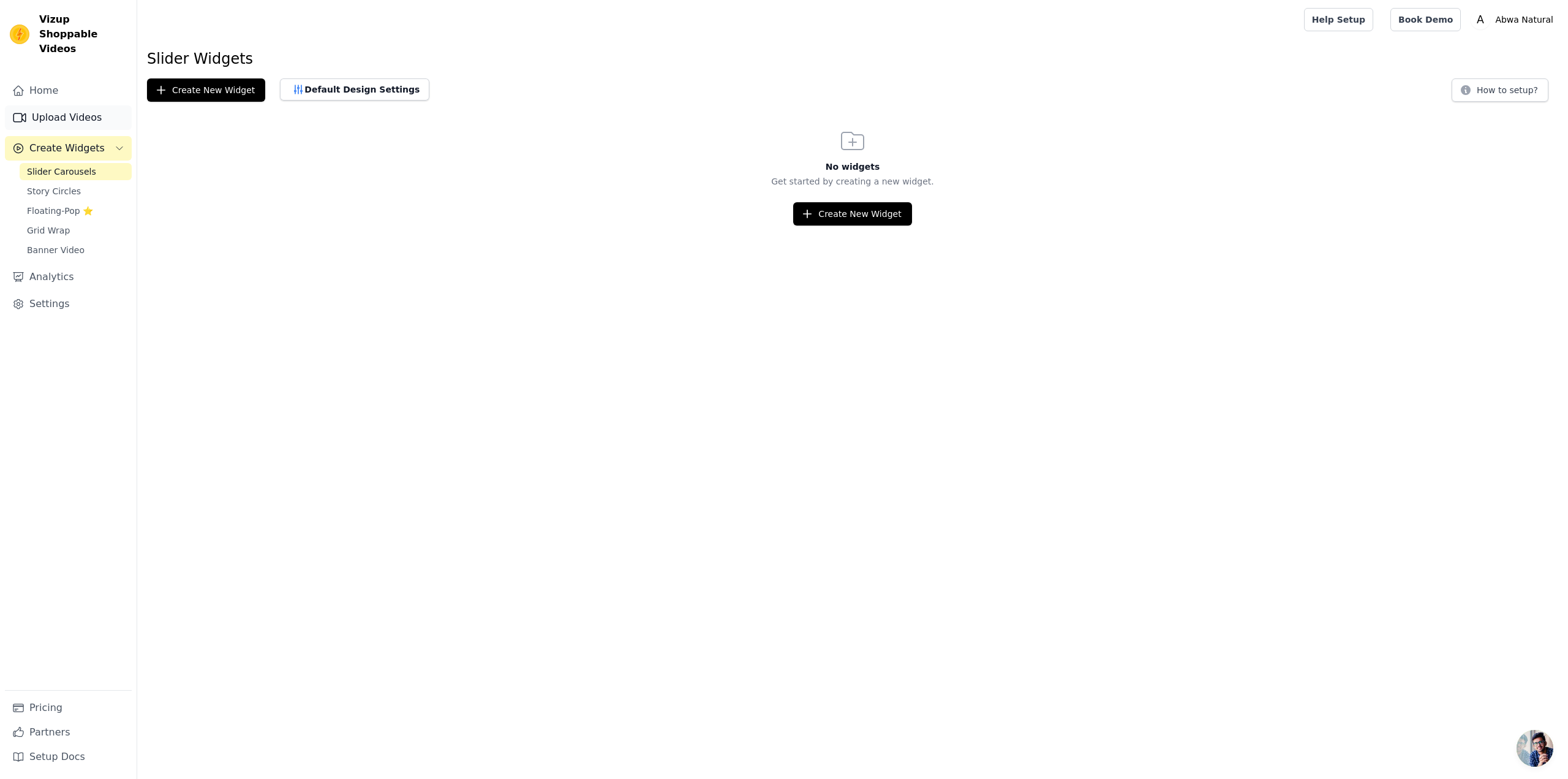
click at [79, 106] on link "Upload Videos" at bounding box center [68, 117] width 127 height 24
